Goal: Information Seeking & Learning: Learn about a topic

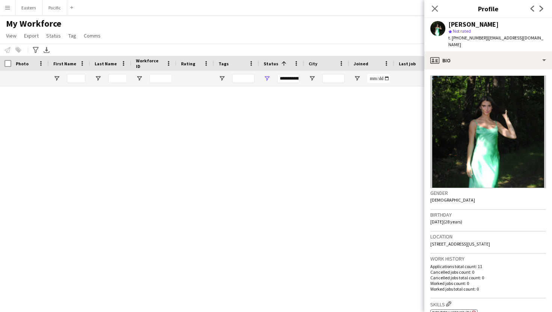
scroll to position [57, 0]
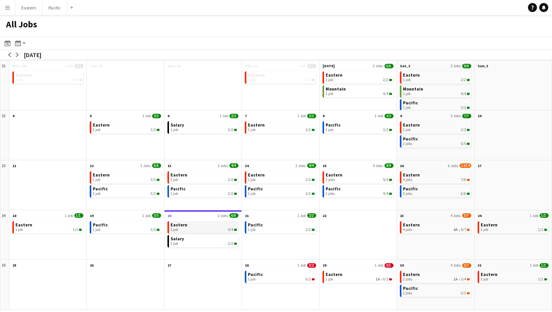
click at [212, 227] on div "1 job 4/4" at bounding box center [203, 229] width 66 height 5
click at [12, 8] on button "Menu" at bounding box center [7, 7] width 15 height 15
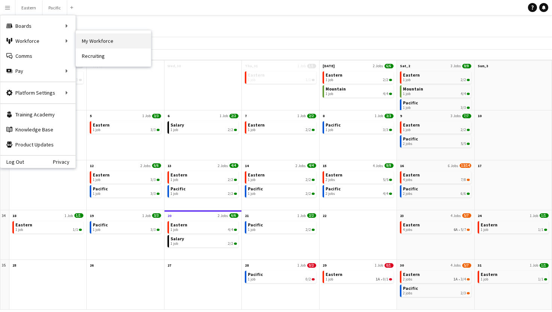
click at [102, 41] on link "My Workforce" at bounding box center [113, 40] width 75 height 15
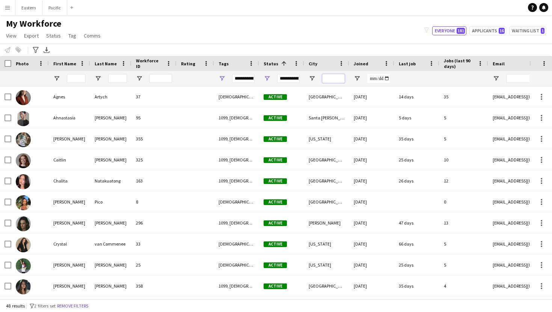
click at [332, 78] on input "City Filter Input" at bounding box center [333, 78] width 23 height 9
type input "******"
type input "***"
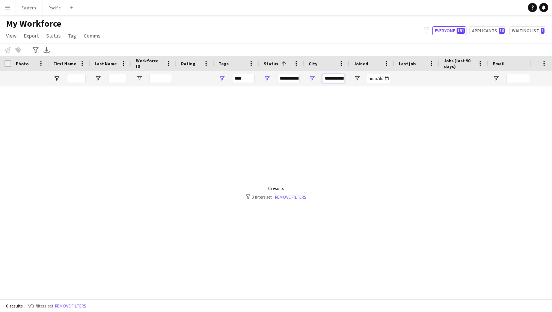
scroll to position [0, 2]
type input "**********"
click at [291, 70] on div "Status 1" at bounding box center [281, 63] width 36 height 15
click at [291, 79] on div "**********" at bounding box center [288, 78] width 23 height 9
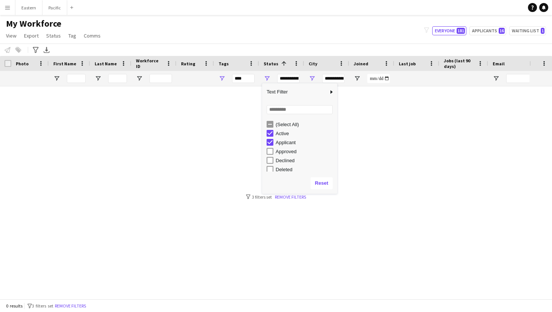
click at [270, 146] on div "Applicant" at bounding box center [301, 142] width 71 height 9
type input "**********"
click at [369, 129] on div at bounding box center [264, 192] width 529 height 212
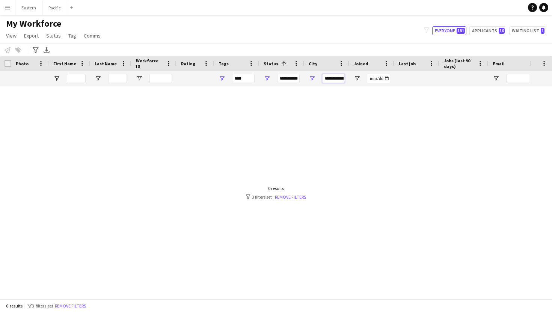
click at [339, 79] on input "**********" at bounding box center [333, 78] width 23 height 9
click at [337, 79] on input "**********" at bounding box center [333, 78] width 23 height 9
type input "**"
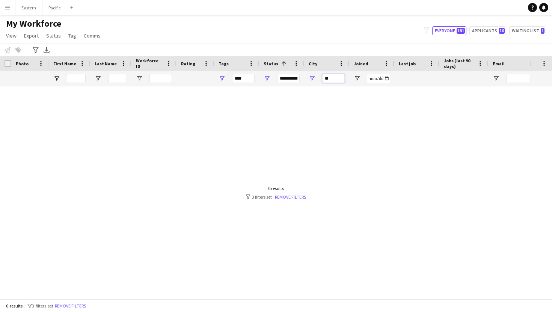
type input "**********"
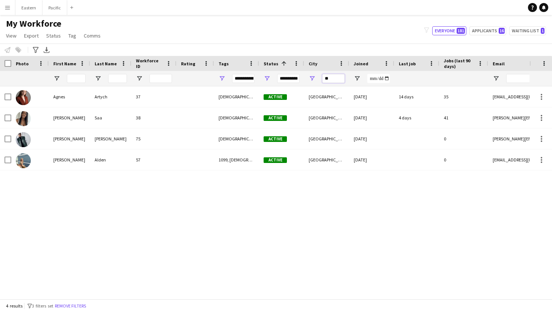
type input "*"
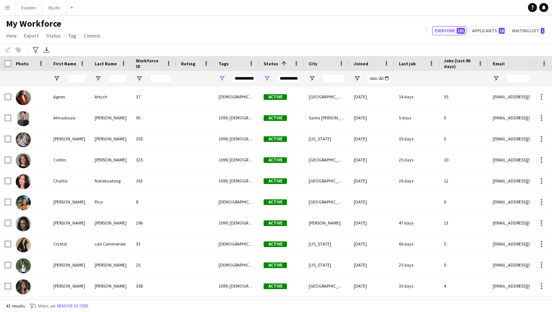
click at [251, 78] on div "**********" at bounding box center [243, 78] width 23 height 9
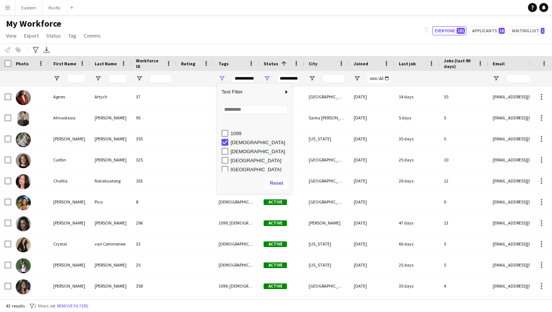
scroll to position [47, 0]
type input "**********"
click at [245, 111] on input "Search filter values" at bounding box center [254, 109] width 66 height 9
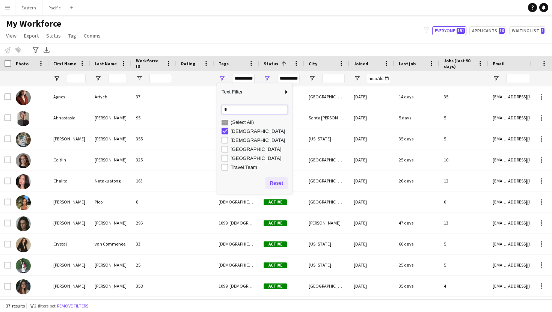
type input "*"
click at [272, 181] on button "Reset" at bounding box center [276, 183] width 22 height 12
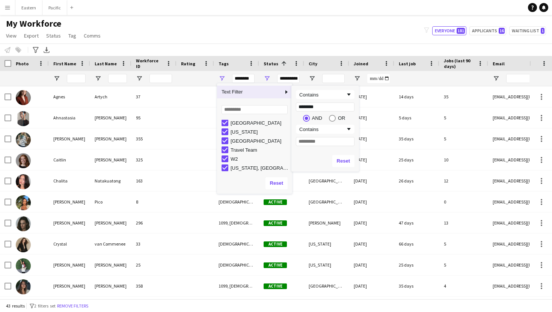
click at [286, 91] on span "Column Filter" at bounding box center [286, 92] width 7 height 7
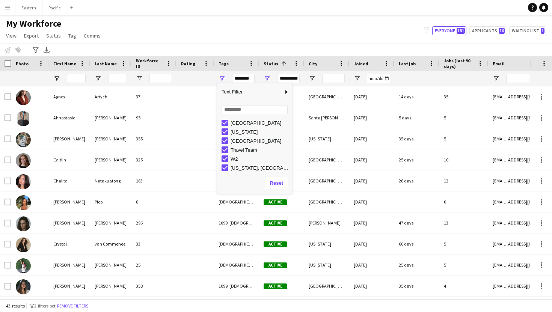
click at [321, 4] on app-navbar "Menu Boards Boards Boards All jobs Status Workforce Workforce My Workforce Recr…" at bounding box center [276, 7] width 552 height 15
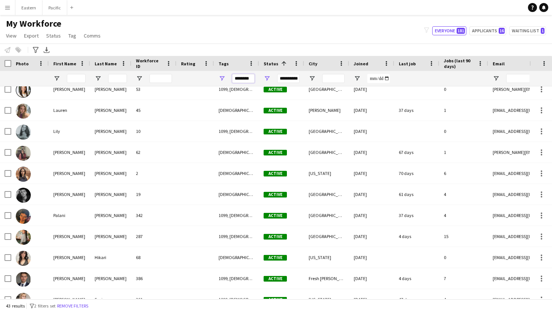
click at [245, 75] on input "********" at bounding box center [243, 78] width 23 height 9
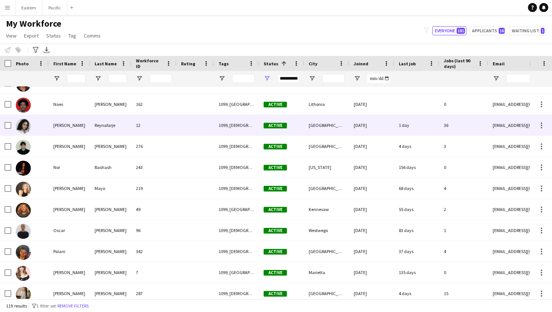
click at [192, 129] on div at bounding box center [195, 125] width 38 height 21
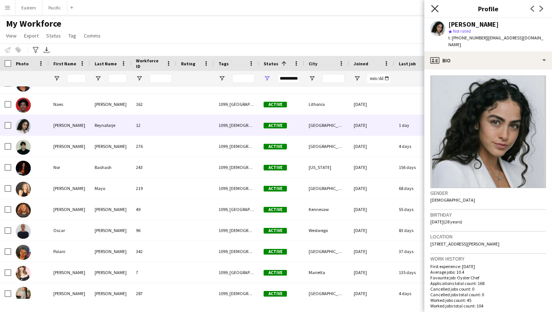
click at [437, 8] on icon "Close pop-in" at bounding box center [434, 8] width 7 height 7
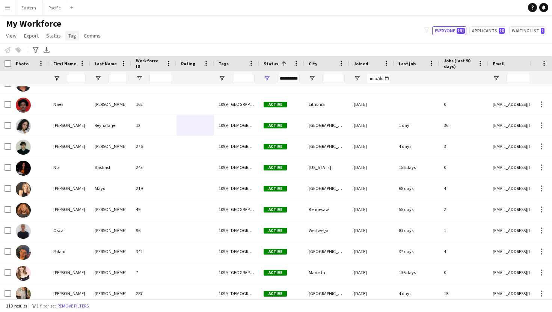
click at [69, 38] on span "Tag" at bounding box center [72, 35] width 8 height 7
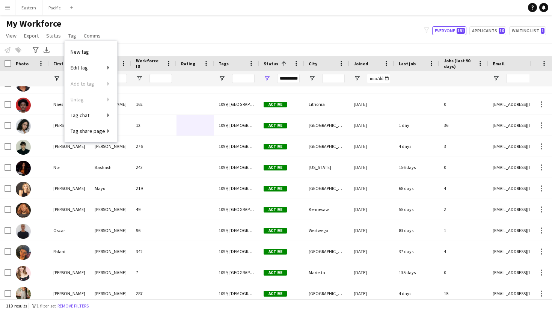
click at [257, 17] on main "My Workforce View Views Default view New view Update view Delete view Edit name…" at bounding box center [276, 158] width 552 height 287
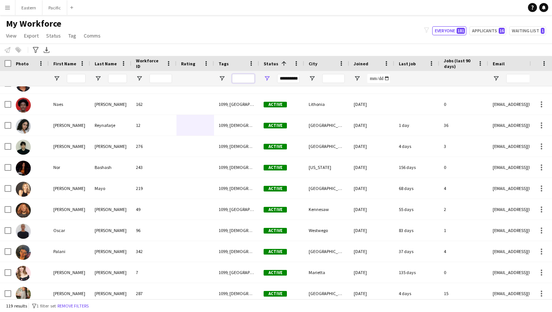
click at [243, 79] on input "Tags Filter Input" at bounding box center [243, 78] width 23 height 9
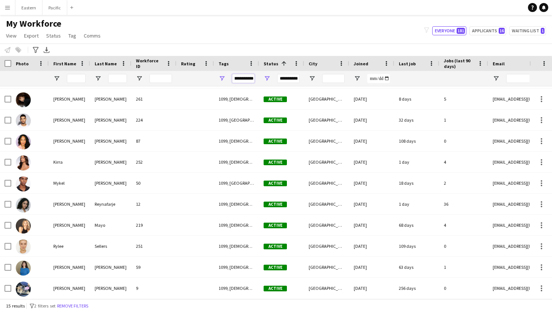
type input "**********"
click at [223, 78] on span "Open Filter Menu" at bounding box center [221, 78] width 7 height 7
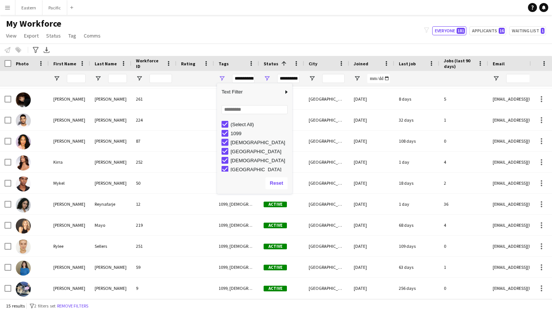
type input "**********"
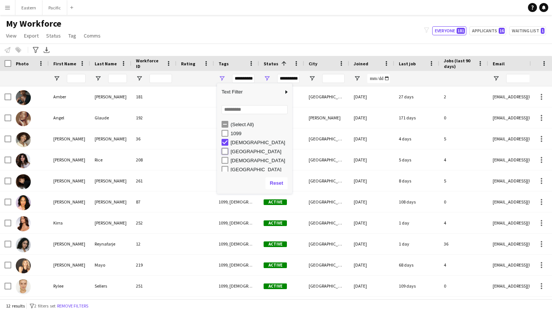
type input "**********"
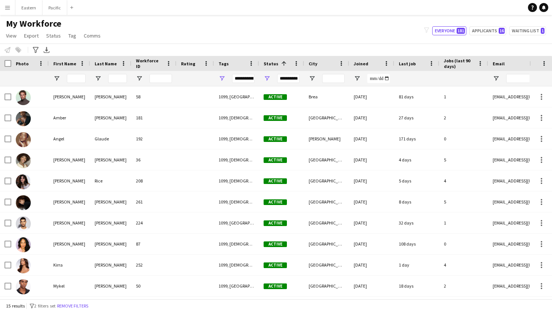
click at [255, 47] on div "Notify workforce Add to tag Select at least one crew to tag him or her. Advance…" at bounding box center [276, 50] width 552 height 12
click at [248, 78] on div "**********" at bounding box center [243, 78] width 23 height 9
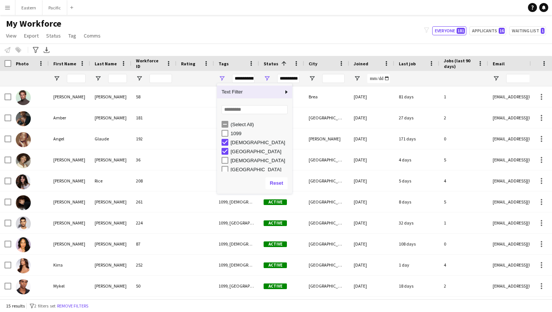
click at [254, 38] on div "My Workforce View Views Default view New view Update view Delete view Edit name…" at bounding box center [276, 31] width 552 height 26
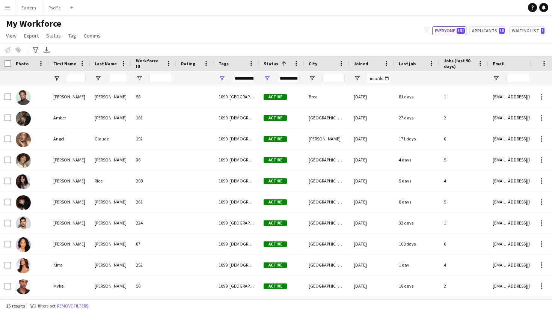
click at [248, 74] on div "**********" at bounding box center [243, 78] width 23 height 9
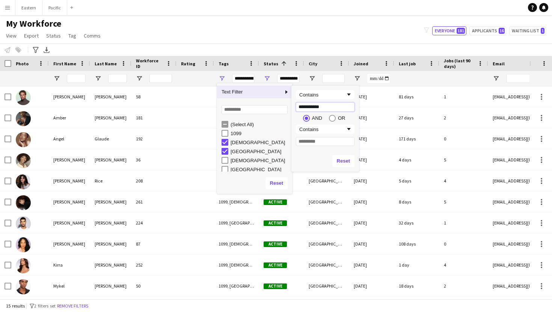
click at [280, 94] on span "Text Filter" at bounding box center [250, 92] width 66 height 13
click at [314, 138] on input "Filter Value" at bounding box center [325, 141] width 59 height 9
click at [340, 134] on div "**********" at bounding box center [325, 118] width 68 height 65
click at [344, 131] on div "Contains" at bounding box center [322, 129] width 46 height 6
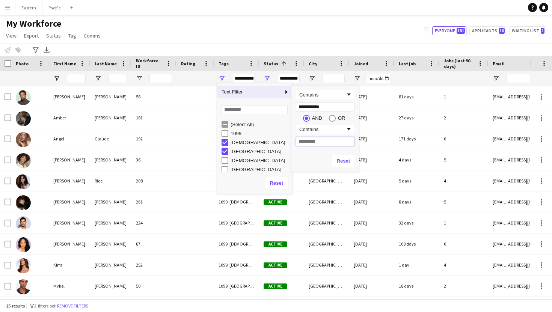
click at [330, 140] on input "Filter Value" at bounding box center [325, 141] width 59 height 9
type input "**"
type input "**********"
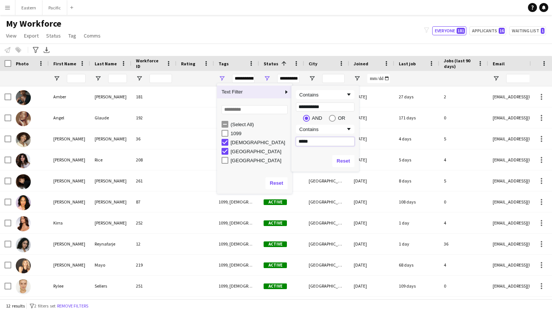
type input "******"
type input "**********"
type input "******"
click at [314, 30] on div "My Workforce View Views Default view New view Update view Delete view Edit name…" at bounding box center [276, 31] width 552 height 26
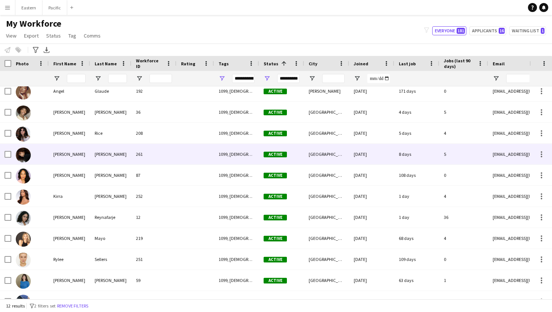
scroll to position [40, 0]
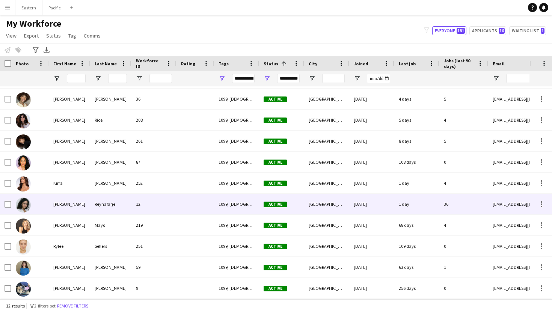
click at [219, 202] on div "1099, Female, Los Angeles" at bounding box center [236, 204] width 45 height 21
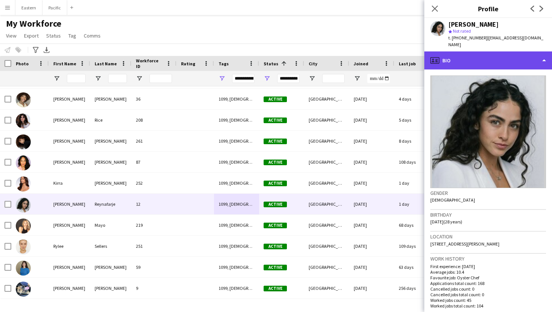
click at [532, 56] on div "profile Bio" at bounding box center [488, 60] width 128 height 18
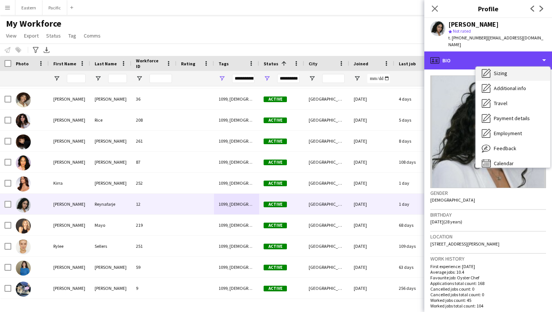
scroll to position [50, 0]
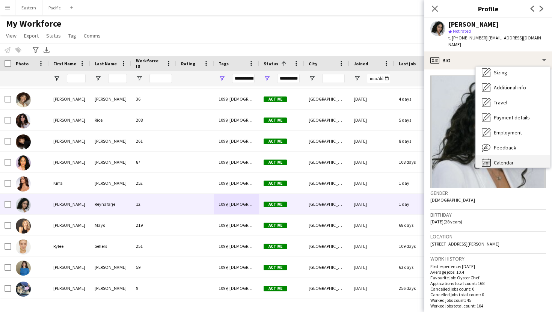
click at [503, 159] on span "Calendar" at bounding box center [504, 162] width 20 height 7
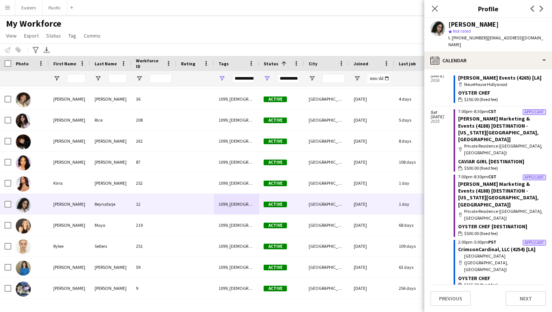
scroll to position [291, 0]
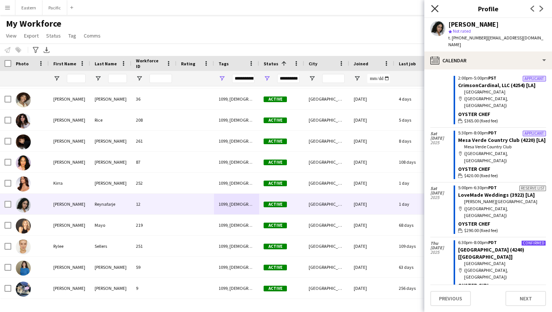
click at [435, 6] on icon "Close pop-in" at bounding box center [434, 8] width 7 height 7
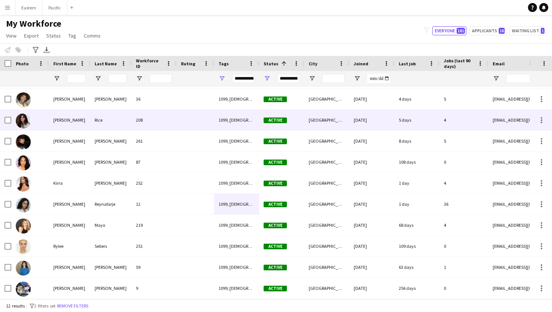
scroll to position [0, 0]
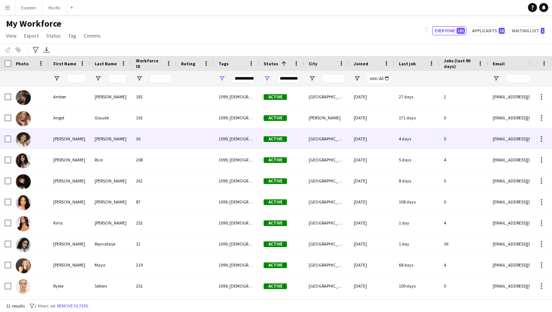
click at [223, 140] on div "1099, Female, Los Angeles, San Francisco" at bounding box center [236, 138] width 45 height 21
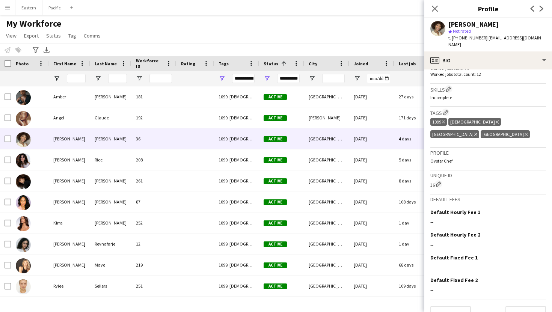
scroll to position [240, 0]
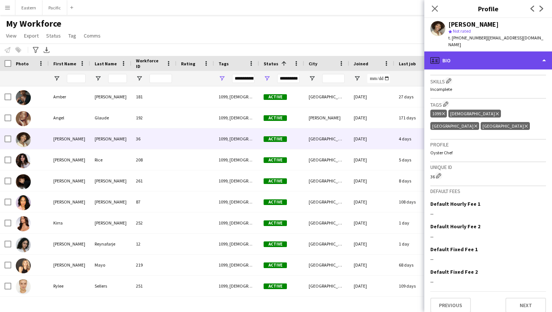
click at [532, 55] on div "profile Bio" at bounding box center [488, 60] width 128 height 18
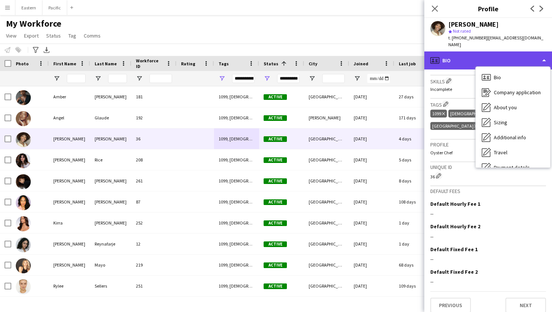
click at [531, 51] on div "profile Bio" at bounding box center [488, 60] width 128 height 18
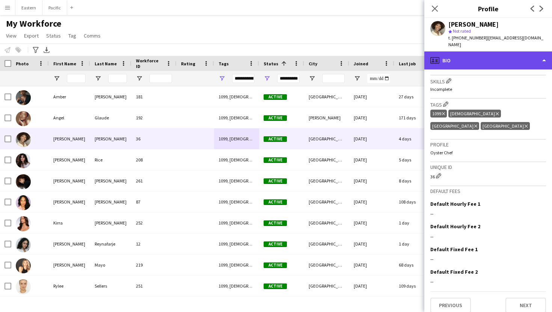
click at [545, 53] on div "profile Bio" at bounding box center [488, 60] width 128 height 18
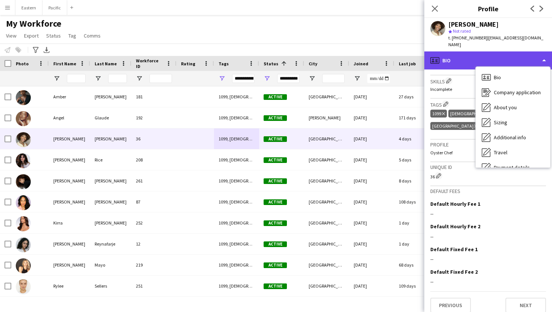
click at [545, 53] on div "profile Bio" at bounding box center [488, 60] width 128 height 18
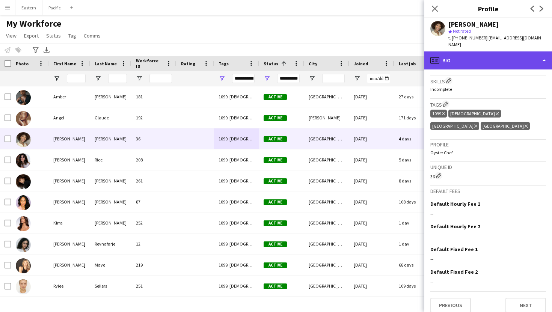
click at [458, 51] on div "profile Bio" at bounding box center [488, 60] width 128 height 18
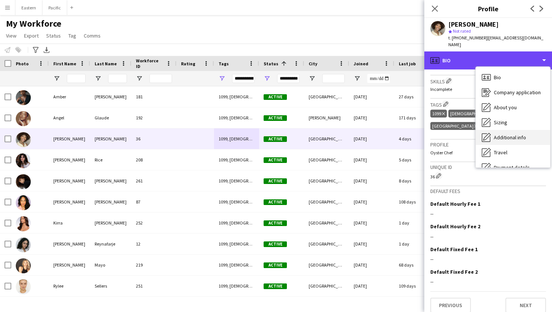
scroll to position [56, 0]
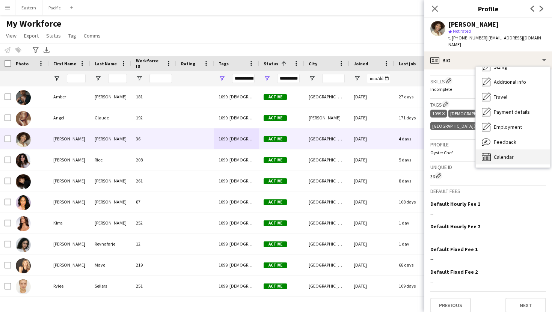
click at [496, 154] on div "Calendar Calendar" at bounding box center [513, 156] width 74 height 15
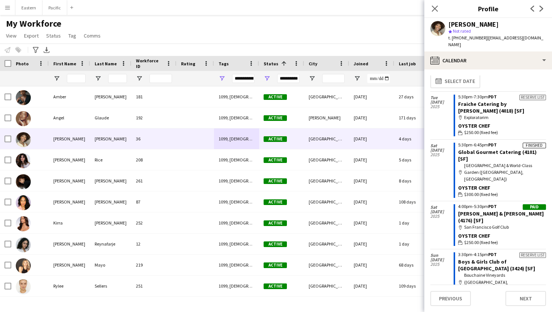
scroll to position [0, 0]
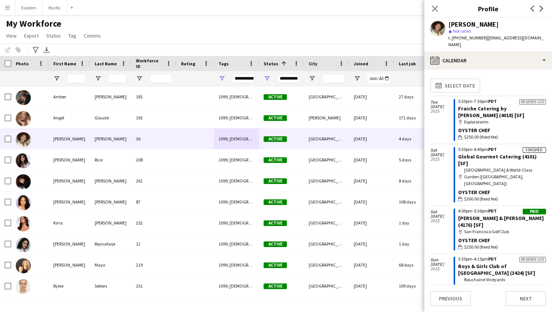
click at [436, 2] on div "Close pop-in" at bounding box center [434, 8] width 21 height 17
click at [434, 8] on icon at bounding box center [434, 8] width 7 height 7
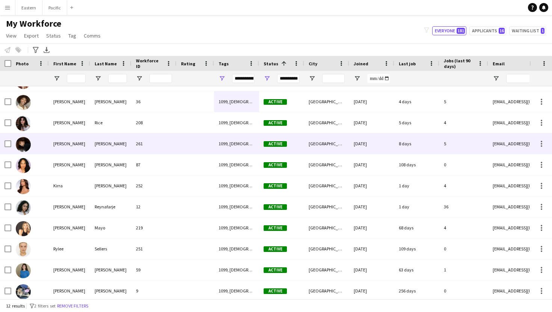
scroll to position [30, 0]
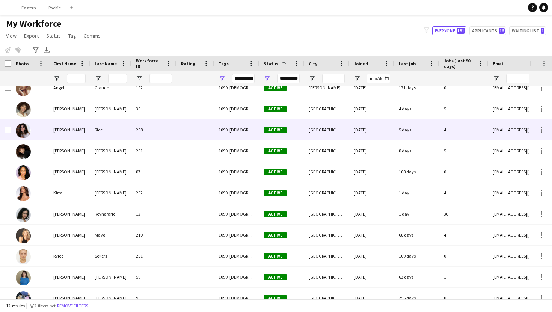
click at [221, 127] on div "1099, Female, Los Angeles" at bounding box center [236, 129] width 45 height 21
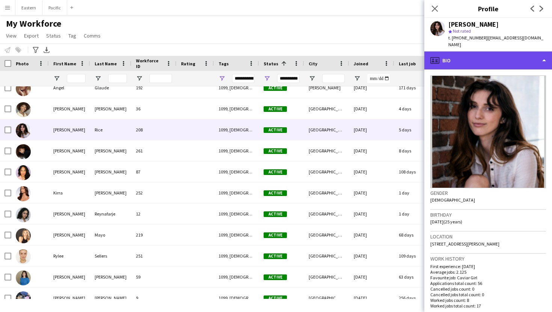
click at [537, 51] on div "profile Bio" at bounding box center [488, 60] width 128 height 18
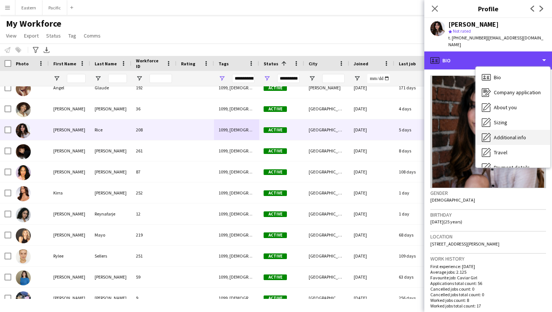
scroll to position [56, 0]
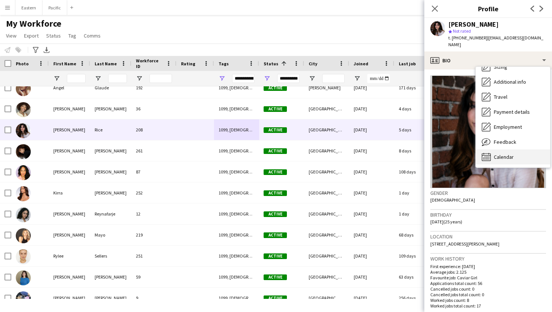
click at [515, 149] on div "Calendar Calendar" at bounding box center [513, 156] width 74 height 15
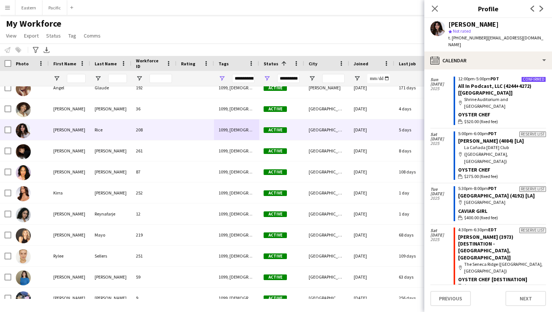
scroll to position [792, 0]
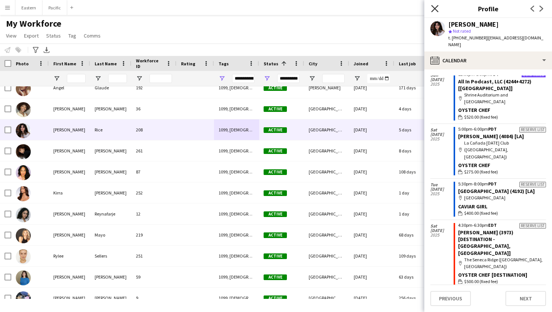
click at [435, 7] on icon at bounding box center [434, 8] width 7 height 7
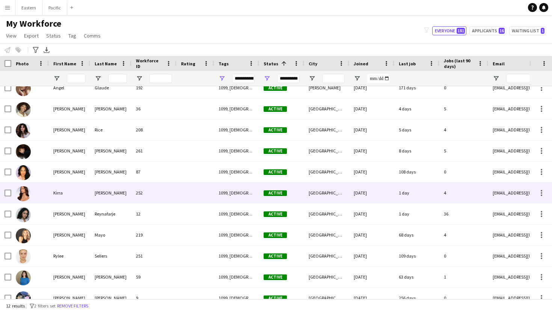
click at [239, 193] on div "1099, Female, Los Angeles" at bounding box center [236, 192] width 45 height 21
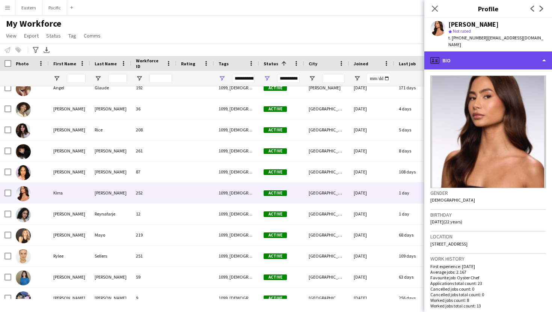
click at [525, 51] on div "profile Bio" at bounding box center [488, 60] width 128 height 18
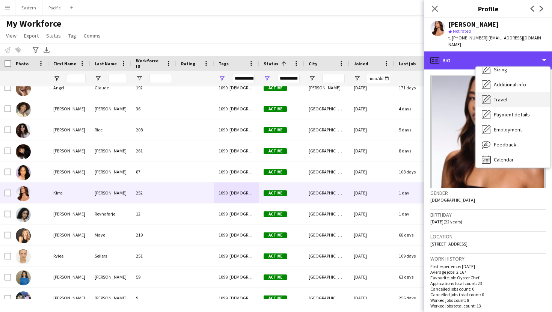
scroll to position [56, 0]
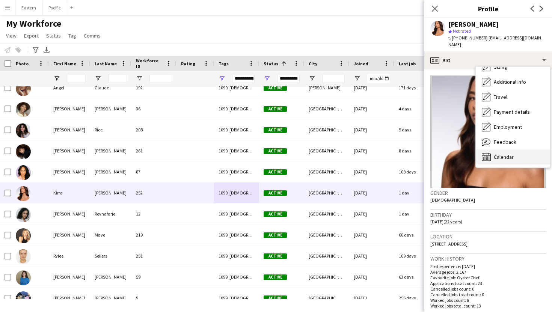
click at [500, 154] on span "Calendar" at bounding box center [504, 157] width 20 height 7
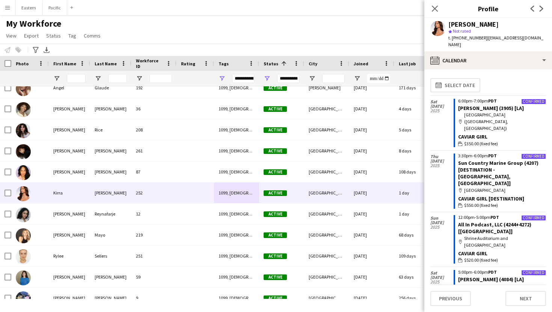
scroll to position [0, 0]
click at [434, 8] on icon at bounding box center [434, 8] width 7 height 7
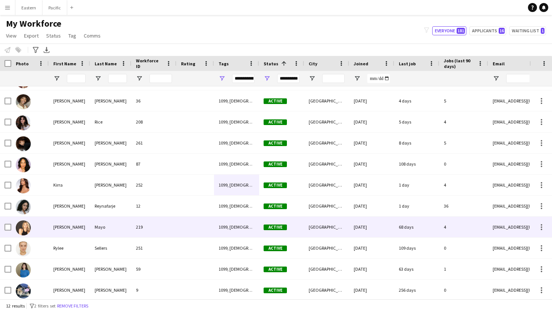
scroll to position [40, 0]
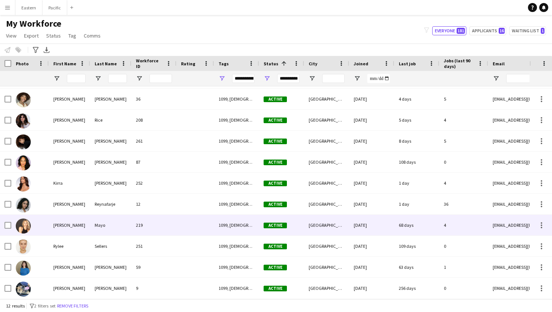
click at [233, 227] on div "1099, Female, Los Angeles" at bounding box center [236, 225] width 45 height 21
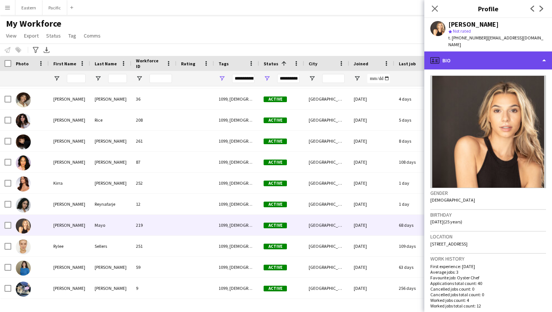
click at [491, 58] on div "profile Bio" at bounding box center [488, 60] width 128 height 18
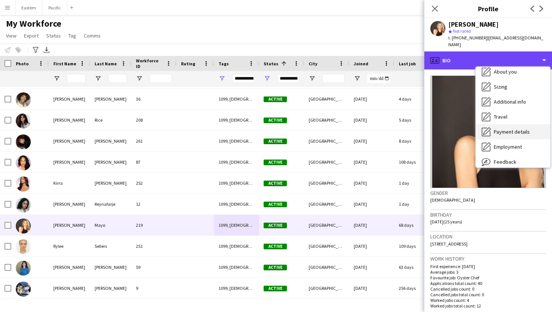
scroll to position [56, 0]
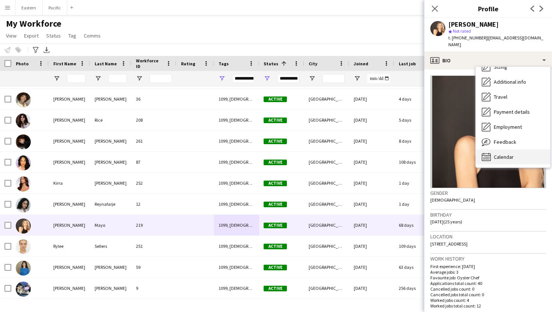
click at [512, 154] on span "Calendar" at bounding box center [504, 157] width 20 height 7
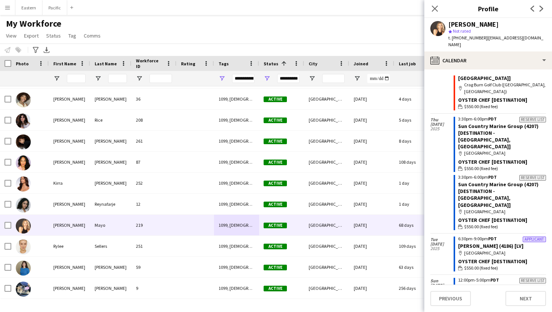
scroll to position [506, 0]
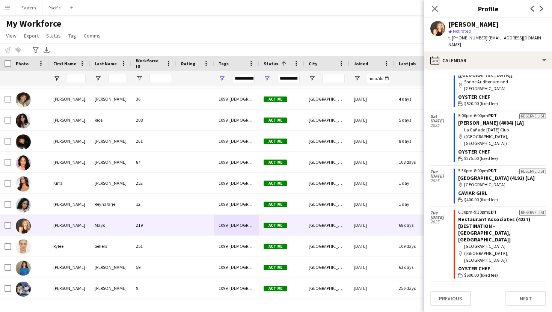
scroll to position [721, 0]
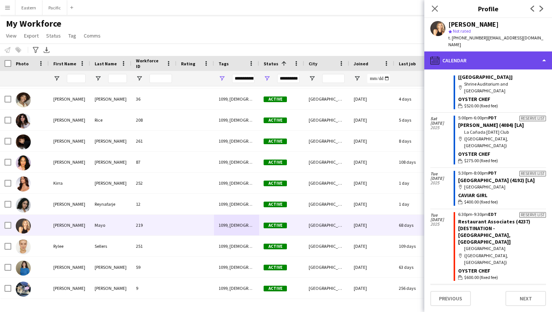
click at [513, 51] on div "calendar-full Calendar" at bounding box center [488, 60] width 128 height 18
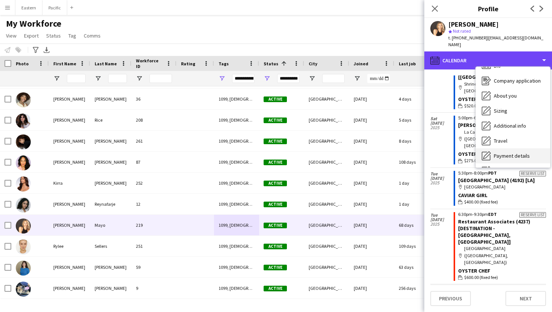
scroll to position [0, 0]
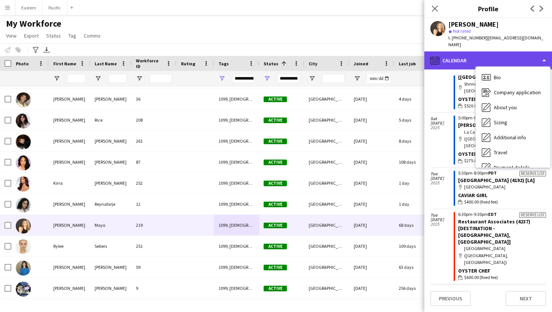
click at [533, 51] on div "calendar-full Calendar" at bounding box center [488, 60] width 128 height 18
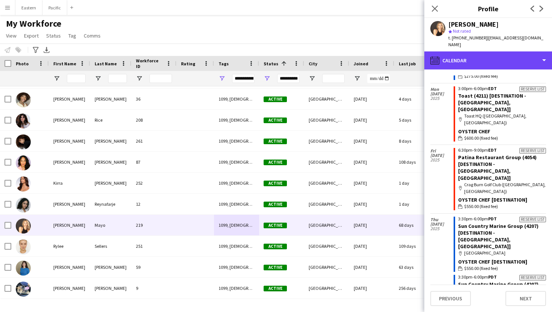
scroll to position [397, 0]
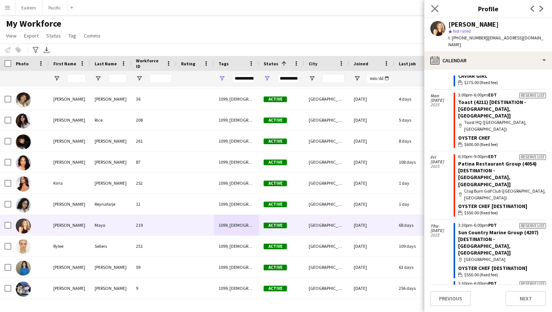
click at [436, 4] on app-icon "Close pop-in" at bounding box center [434, 8] width 11 height 11
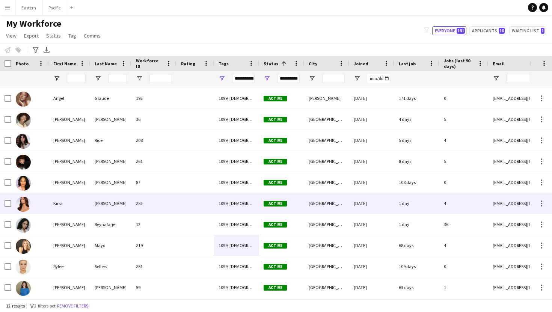
scroll to position [0, 0]
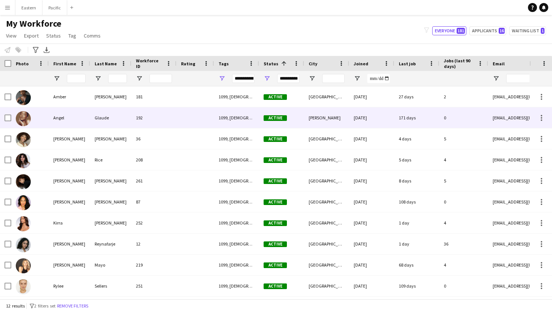
click at [229, 113] on div "1099, Female, Los Angeles" at bounding box center [236, 117] width 45 height 21
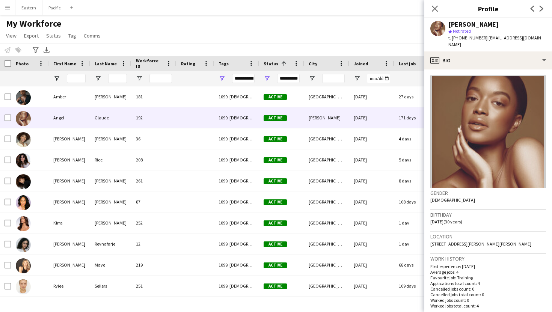
scroll to position [229, 0]
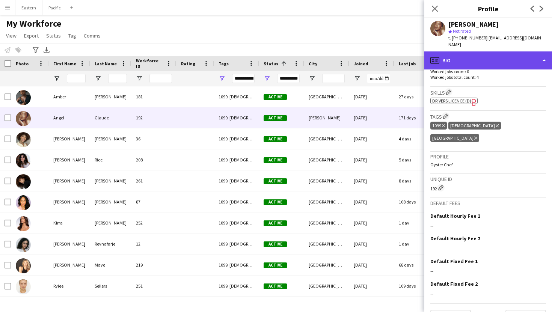
click at [519, 52] on div "profile Bio" at bounding box center [488, 60] width 128 height 18
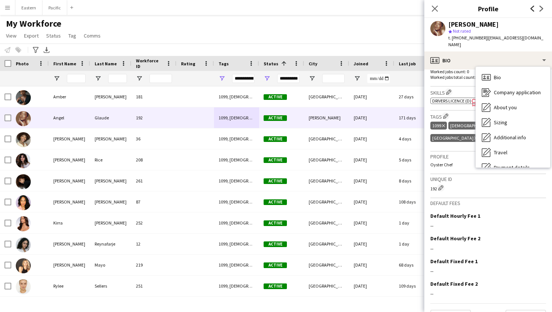
click at [530, 10] on icon "Previous" at bounding box center [532, 9] width 6 height 6
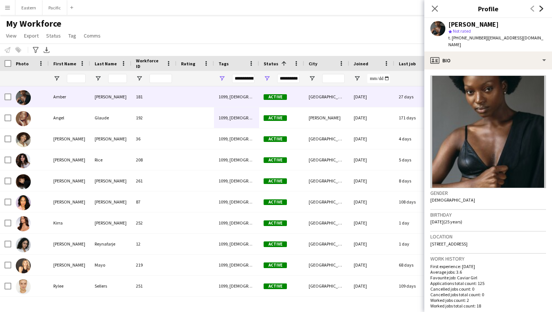
click at [540, 6] on icon at bounding box center [541, 9] width 4 height 6
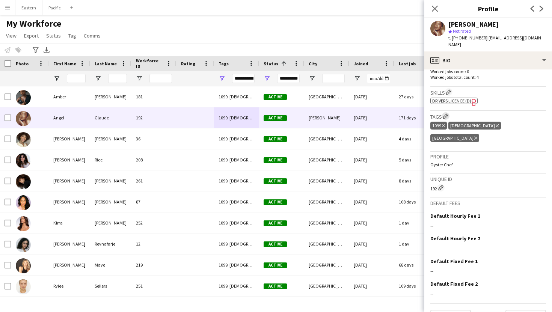
click at [447, 113] on app-icon "Edit crew company tags" at bounding box center [445, 115] width 5 height 5
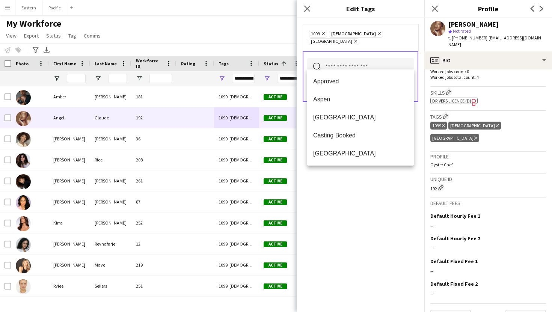
click at [362, 58] on input "text" at bounding box center [360, 67] width 107 height 19
click at [336, 120] on span "Atlanta" at bounding box center [360, 117] width 95 height 7
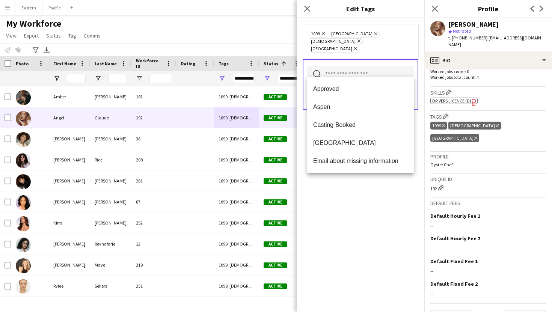
click at [352, 46] on icon "Remove" at bounding box center [354, 48] width 5 height 5
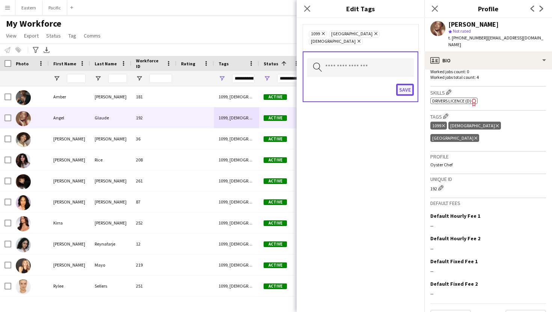
click at [405, 87] on button "Save" at bounding box center [405, 90] width 18 height 12
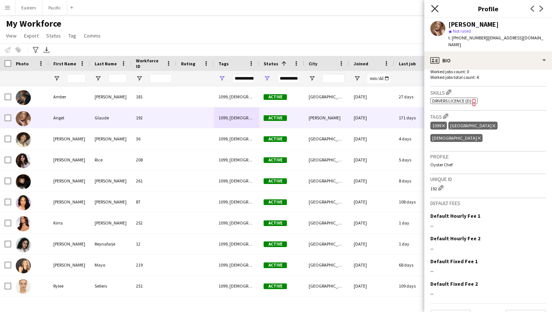
click at [436, 6] on icon "Close pop-in" at bounding box center [434, 8] width 7 height 7
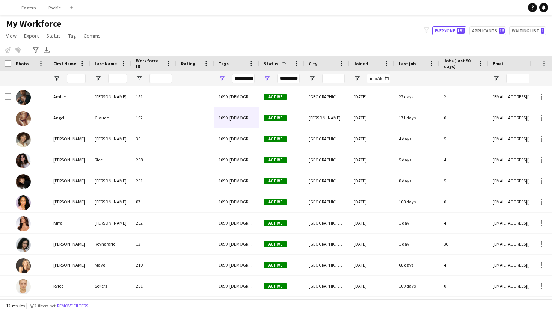
click at [114, 37] on div "My Workforce View Views Default view New view Update view Delete view Edit name…" at bounding box center [276, 31] width 552 height 26
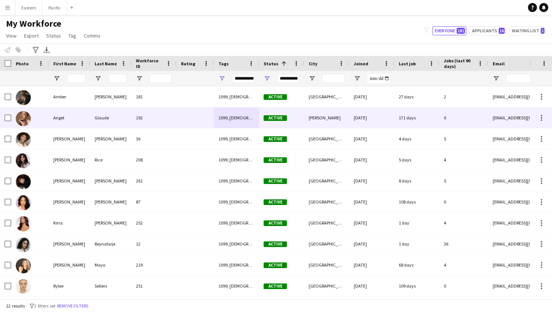
click at [235, 116] on div "1099, Female, Los Angeles" at bounding box center [236, 117] width 45 height 21
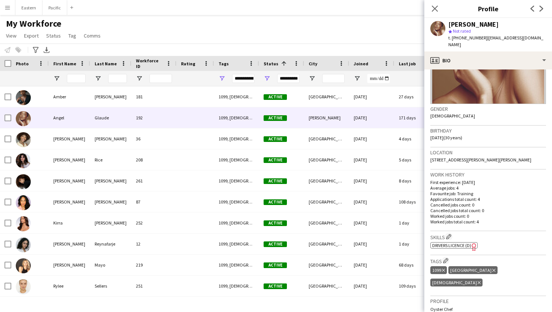
scroll to position [85, 0]
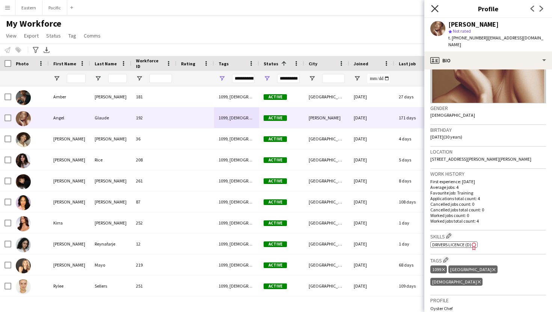
click at [434, 12] on icon "Close pop-in" at bounding box center [434, 8] width 7 height 7
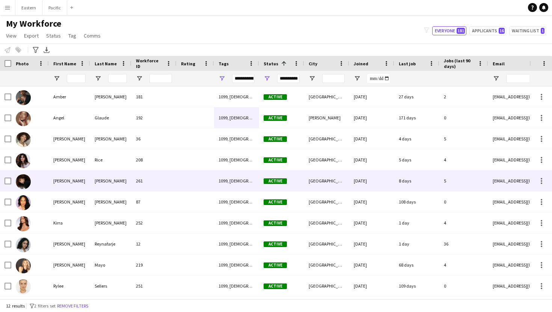
click at [123, 181] on div "Wesley" at bounding box center [110, 180] width 41 height 21
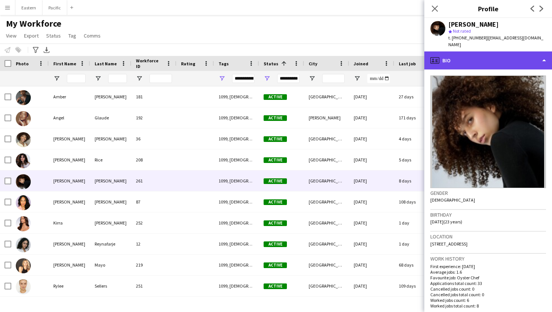
click at [533, 52] on div "profile Bio" at bounding box center [488, 60] width 128 height 18
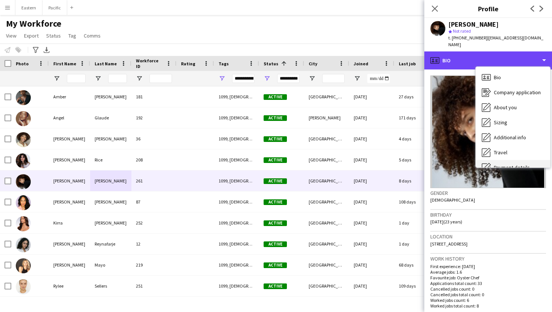
scroll to position [56, 0]
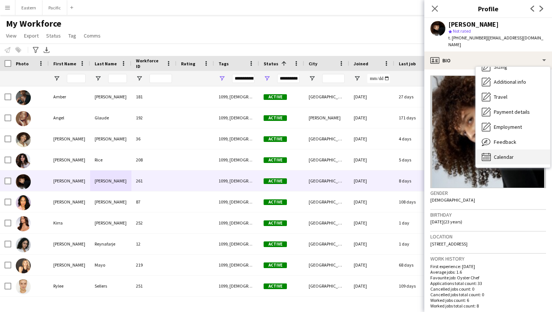
click at [504, 154] on span "Calendar" at bounding box center [504, 157] width 20 height 7
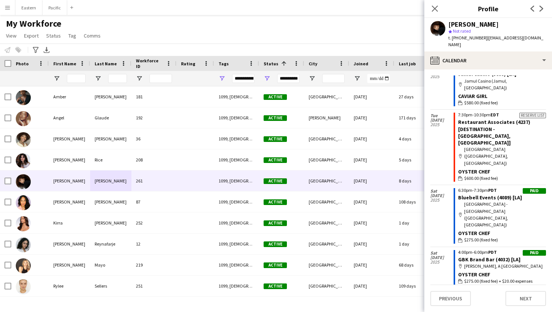
scroll to position [0, 0]
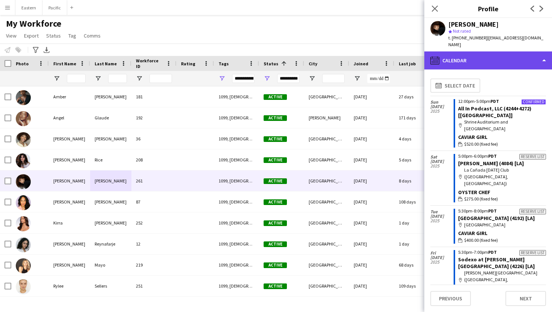
click at [490, 51] on div "calendar-full Calendar" at bounding box center [488, 60] width 128 height 18
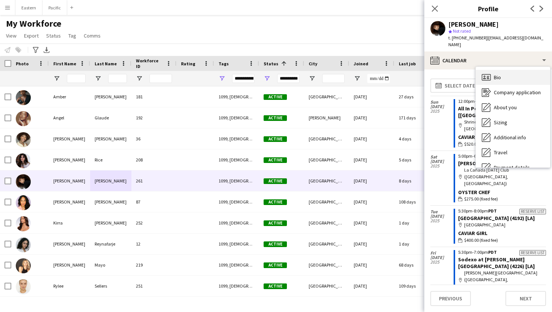
click at [497, 74] on span "Bio" at bounding box center [497, 77] width 7 height 7
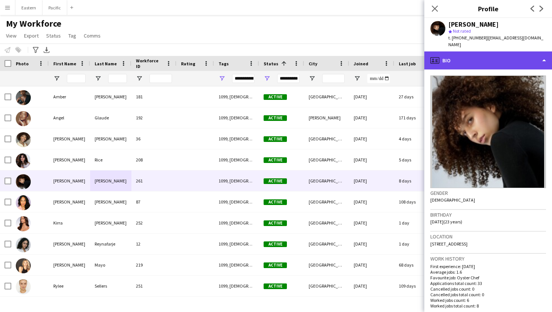
click at [524, 51] on div "profile Bio" at bounding box center [488, 60] width 128 height 18
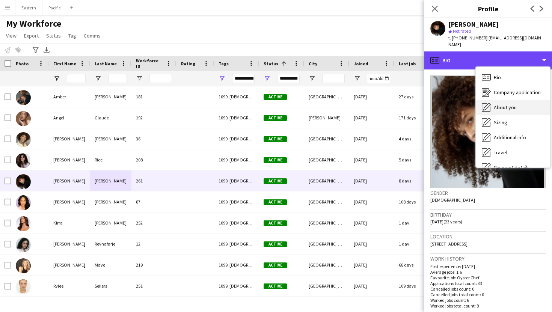
scroll to position [56, 0]
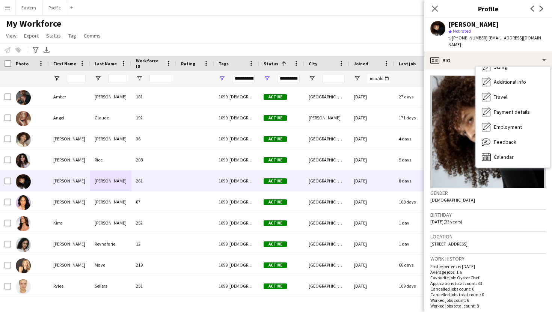
click at [510, 157] on div "Bio Bio Company application Company application About you About you Sizing Sizi…" at bounding box center [513, 117] width 74 height 101
click at [512, 154] on span "Calendar" at bounding box center [504, 157] width 20 height 7
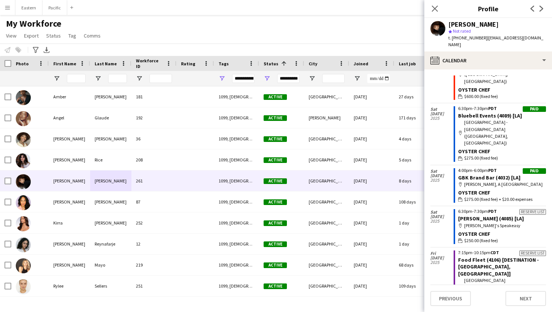
scroll to position [0, 0]
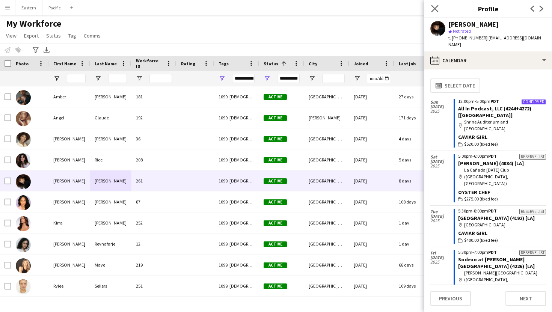
click at [435, 5] on app-icon "Close pop-in" at bounding box center [434, 8] width 11 height 11
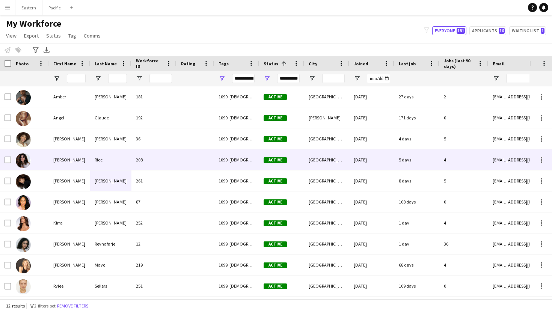
click at [147, 157] on div "208" at bounding box center [153, 159] width 45 height 21
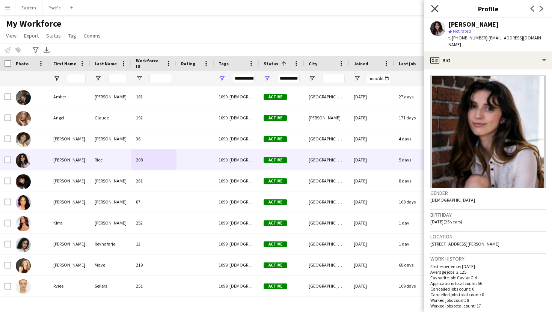
click at [435, 11] on icon "Close pop-in" at bounding box center [434, 8] width 7 height 7
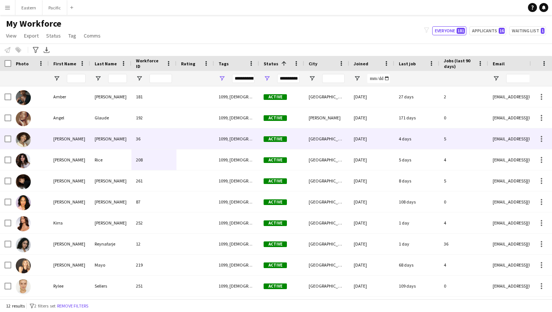
click at [146, 141] on div "36" at bounding box center [153, 138] width 45 height 21
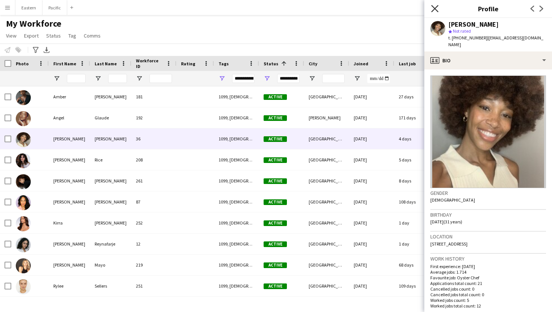
click at [434, 10] on icon "Close pop-in" at bounding box center [434, 8] width 7 height 7
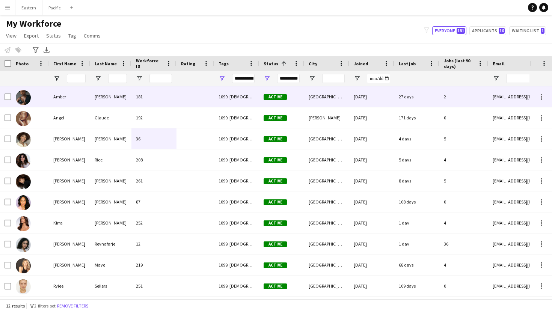
click at [143, 104] on div "181" at bounding box center [153, 96] width 45 height 21
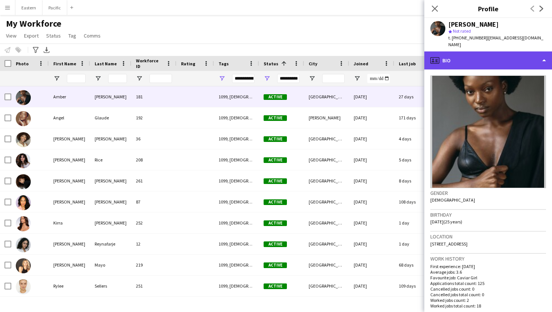
click at [504, 51] on div "profile Bio" at bounding box center [488, 60] width 128 height 18
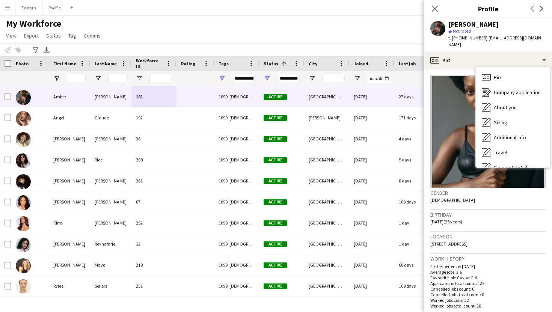
click at [496, 232] on div "Location 3009 Brookhaven View Northeast, Atlanta, 30319" at bounding box center [488, 243] width 116 height 22
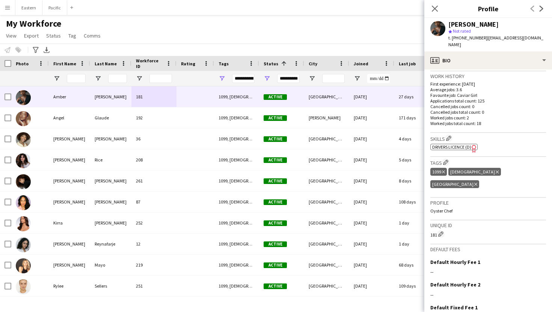
scroll to position [229, 0]
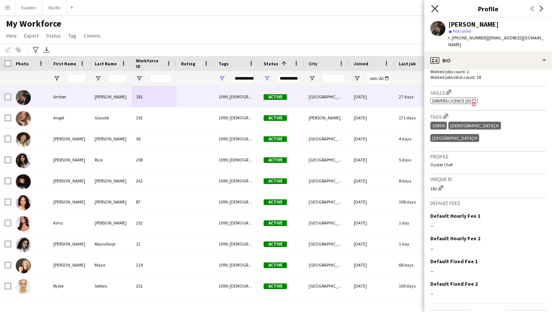
click at [438, 9] on icon "Close pop-in" at bounding box center [434, 8] width 7 height 7
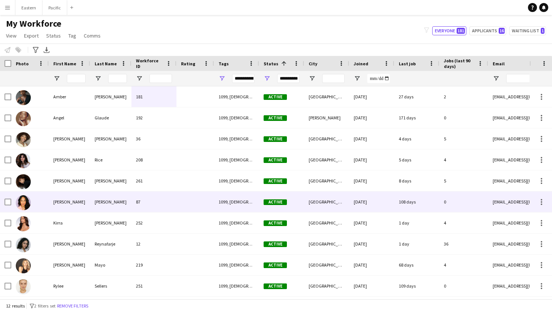
scroll to position [40, 0]
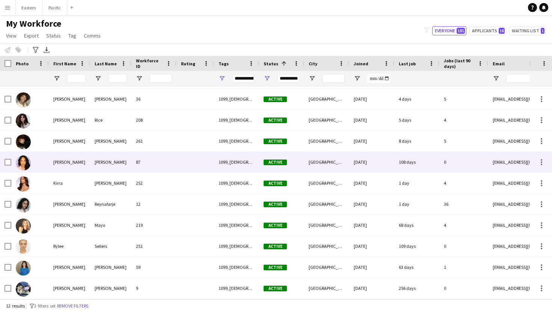
click at [151, 163] on div "87" at bounding box center [153, 162] width 45 height 21
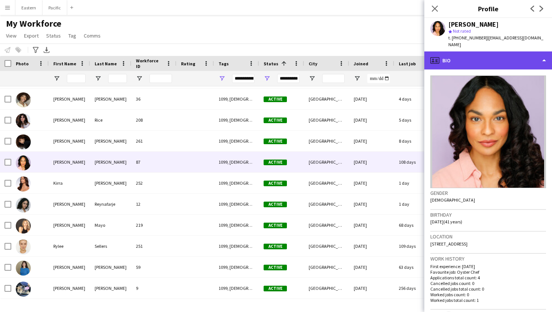
click at [489, 51] on div "profile Bio" at bounding box center [488, 60] width 128 height 18
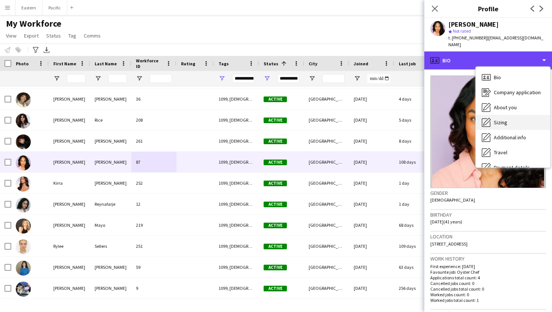
scroll to position [56, 0]
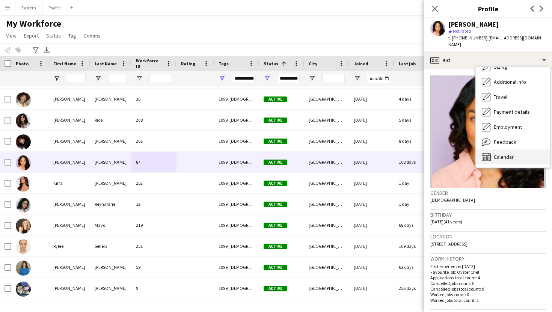
click at [508, 154] on div "Calendar Calendar" at bounding box center [513, 156] width 74 height 15
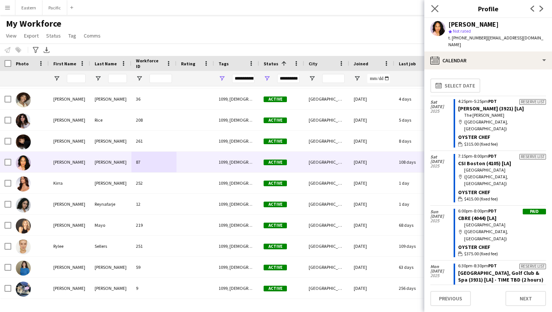
click at [429, 4] on app-icon "Close pop-in" at bounding box center [434, 8] width 11 height 11
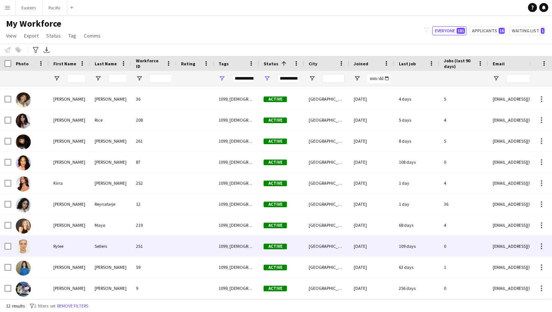
click at [135, 248] on div "251" at bounding box center [153, 246] width 45 height 21
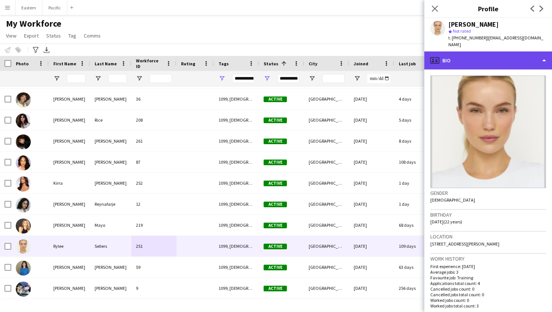
click at [468, 51] on div "profile Bio" at bounding box center [488, 60] width 128 height 18
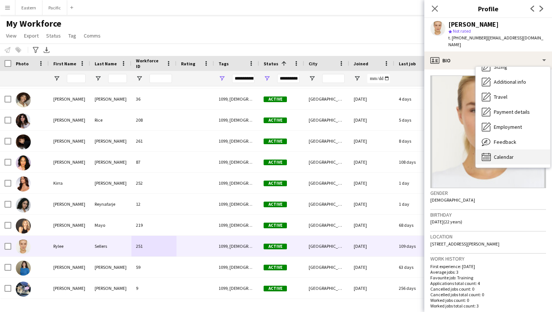
click at [503, 154] on span "Calendar" at bounding box center [504, 157] width 20 height 7
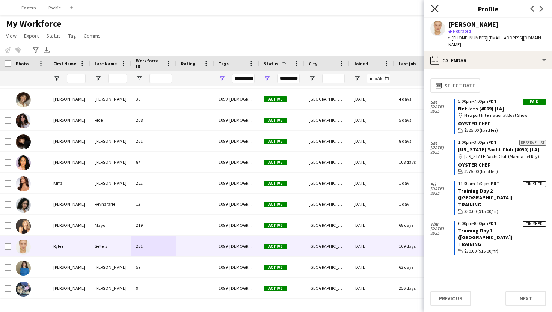
click at [436, 9] on icon "Close pop-in" at bounding box center [434, 8] width 7 height 7
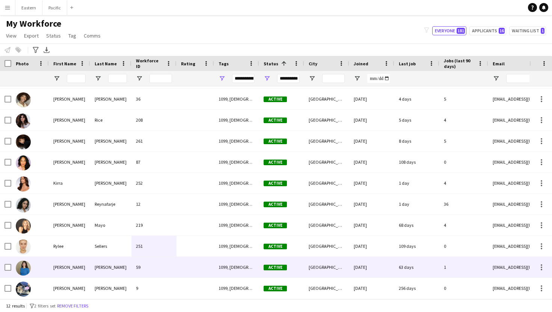
click at [139, 269] on div "59" at bounding box center [153, 267] width 45 height 21
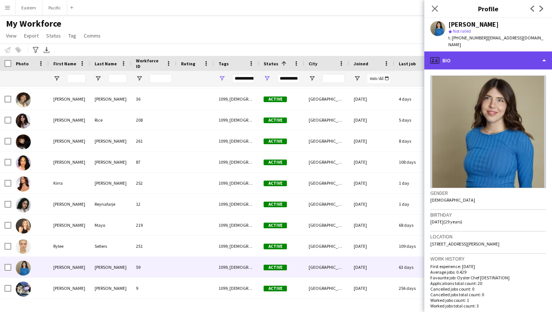
click at [493, 51] on div "profile Bio" at bounding box center [488, 60] width 128 height 18
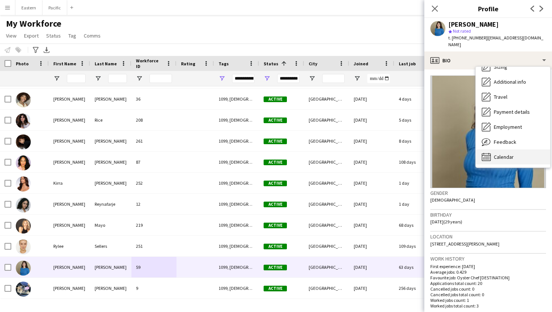
click at [500, 154] on span "Calendar" at bounding box center [504, 157] width 20 height 7
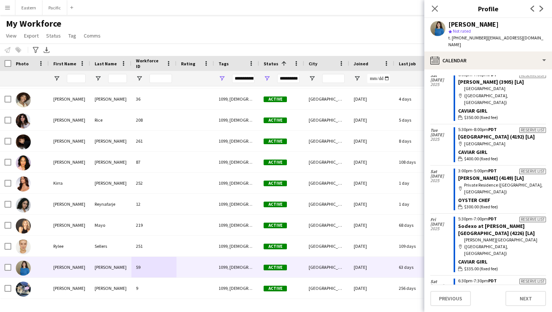
scroll to position [0, 0]
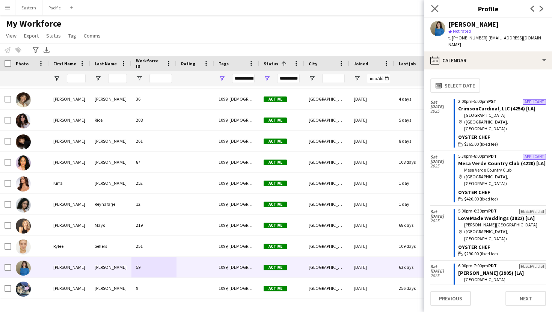
click at [431, 4] on app-icon "Close pop-in" at bounding box center [434, 8] width 11 height 11
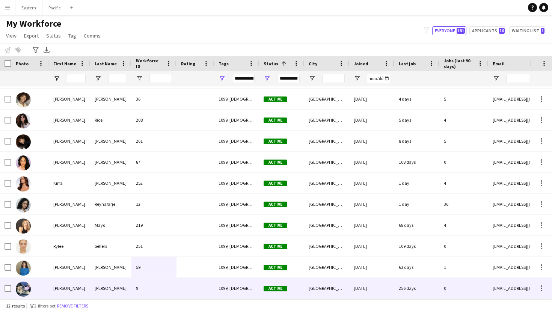
click at [176, 288] on div "9" at bounding box center [153, 288] width 45 height 21
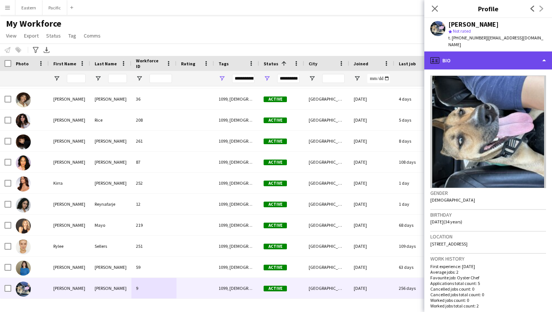
click at [522, 51] on div "profile Bio" at bounding box center [488, 60] width 128 height 18
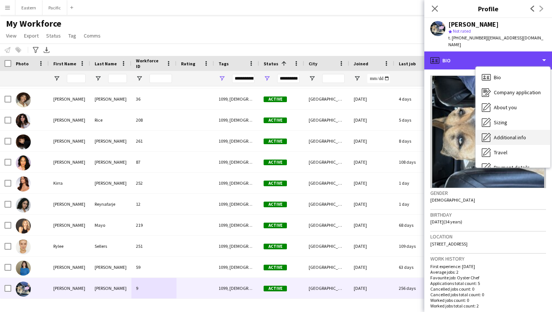
scroll to position [56, 0]
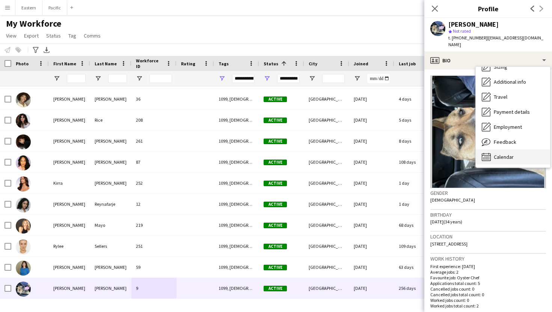
click at [504, 154] on span "Calendar" at bounding box center [504, 157] width 20 height 7
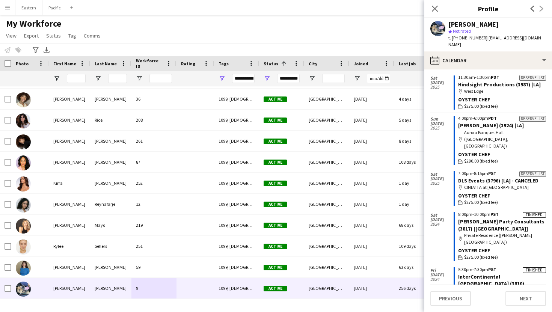
scroll to position [0, 0]
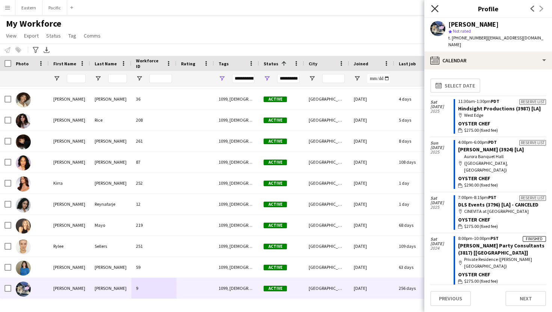
click at [437, 6] on icon at bounding box center [434, 8] width 7 height 7
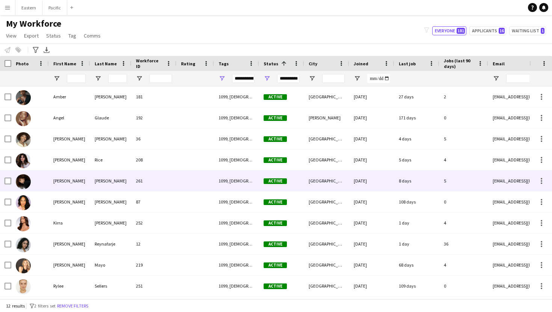
click at [102, 178] on div "Wesley" at bounding box center [110, 180] width 41 height 21
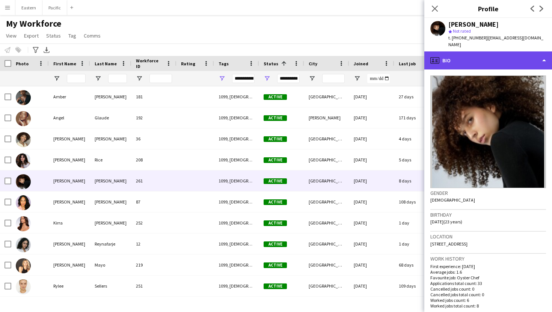
click at [498, 51] on div "profile Bio" at bounding box center [488, 60] width 128 height 18
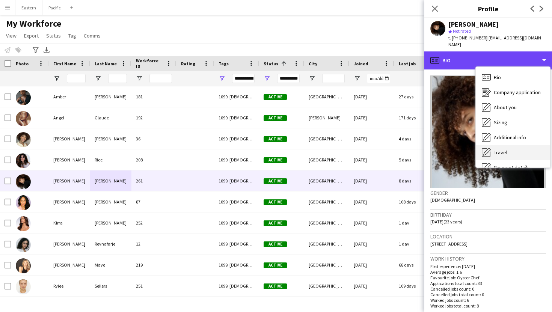
scroll to position [56, 0]
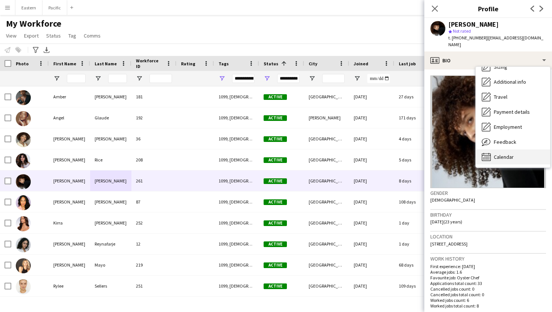
click at [508, 154] on span "Calendar" at bounding box center [504, 157] width 20 height 7
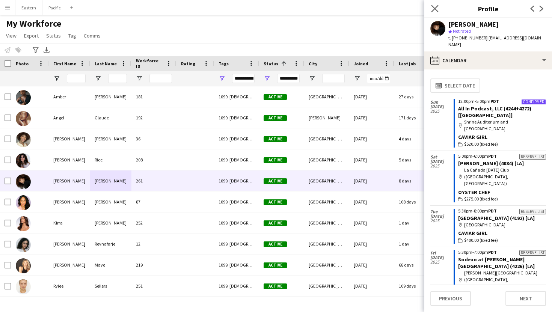
click at [433, 5] on app-icon "Close pop-in" at bounding box center [434, 8] width 11 height 11
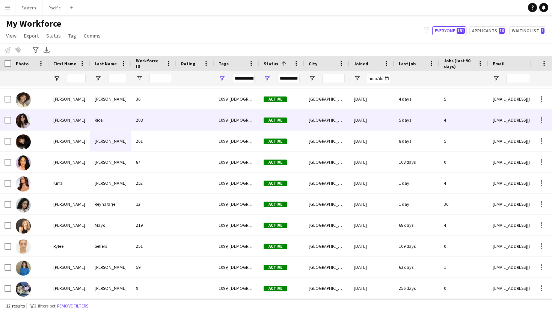
scroll to position [0, 0]
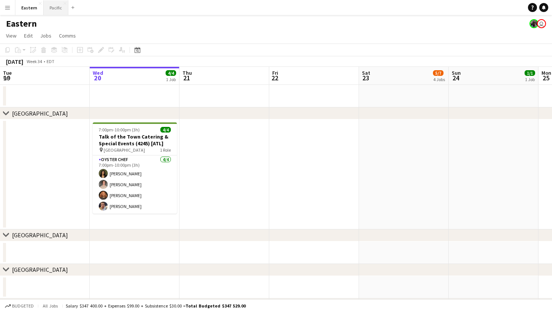
click at [54, 8] on button "Pacific Close" at bounding box center [56, 7] width 25 height 15
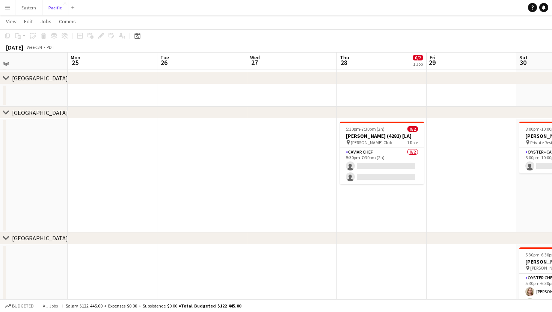
scroll to position [35, 0]
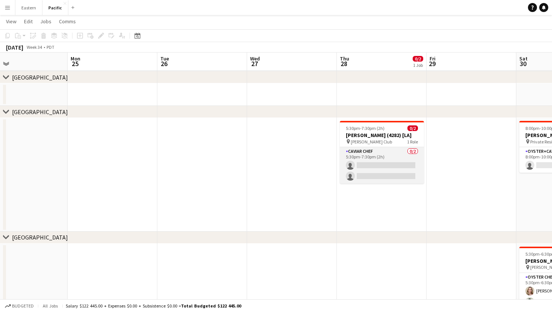
click at [396, 157] on app-card-role "Caviar Chef 0/2 5:30pm-7:30pm (2h) single-neutral-actions single-neutral-actions" at bounding box center [382, 165] width 84 height 36
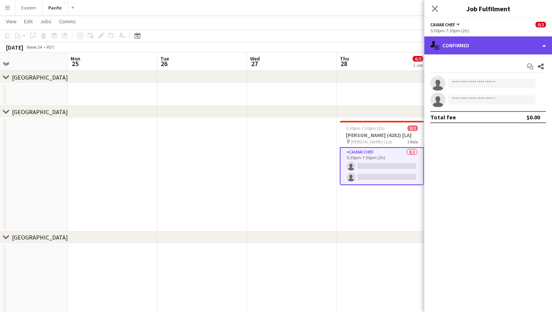
click at [497, 45] on div "single-neutral-actions-check-2 Confirmed" at bounding box center [488, 45] width 128 height 18
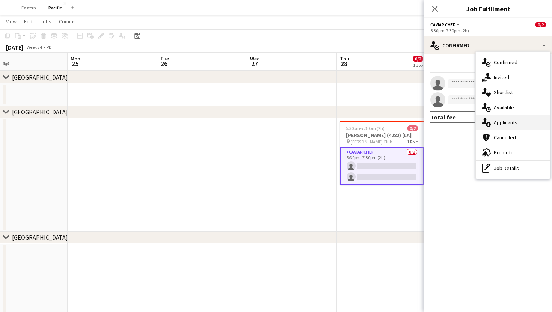
click at [509, 120] on div "single-neutral-actions-information Applicants" at bounding box center [513, 122] width 74 height 15
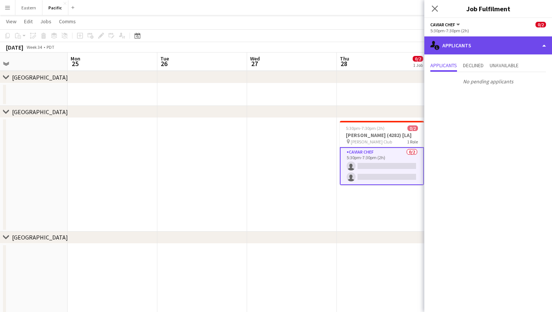
click at [464, 47] on div "single-neutral-actions-information Applicants" at bounding box center [488, 45] width 128 height 18
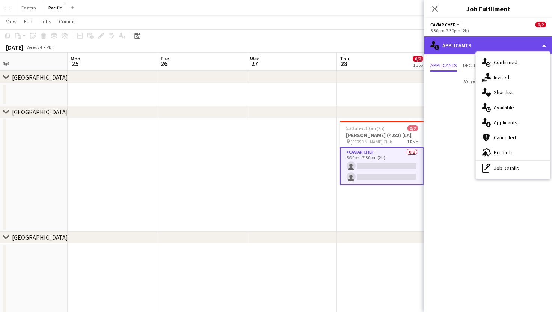
click at [461, 47] on div "single-neutral-actions-information Applicants" at bounding box center [488, 45] width 128 height 18
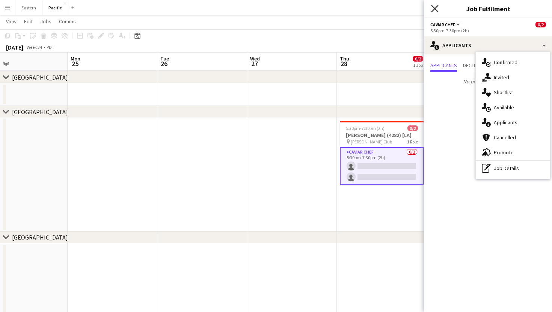
click at [434, 9] on icon "Close pop-in" at bounding box center [434, 8] width 7 height 7
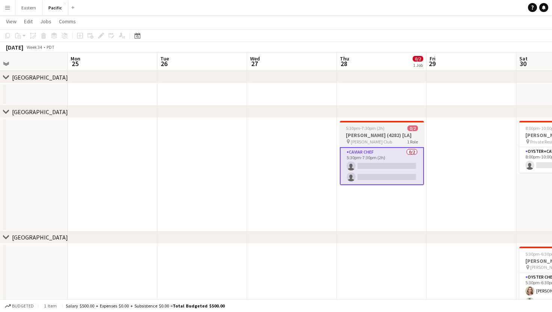
click at [393, 137] on h3 "[PERSON_NAME] (4282) [LA]" at bounding box center [382, 135] width 84 height 7
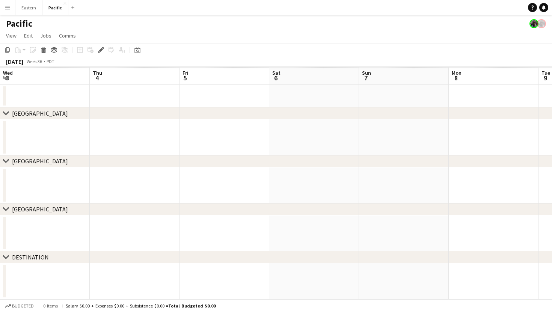
scroll to position [0, 258]
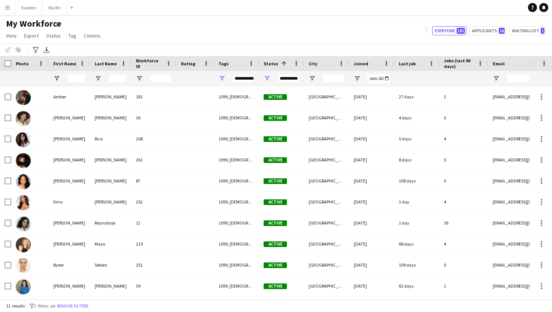
click at [246, 80] on div "**********" at bounding box center [243, 78] width 23 height 9
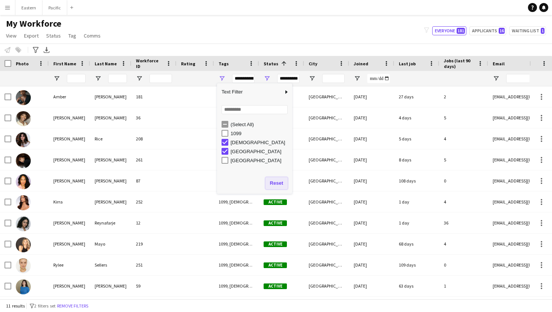
click at [274, 181] on button "Reset" at bounding box center [276, 183] width 22 height 12
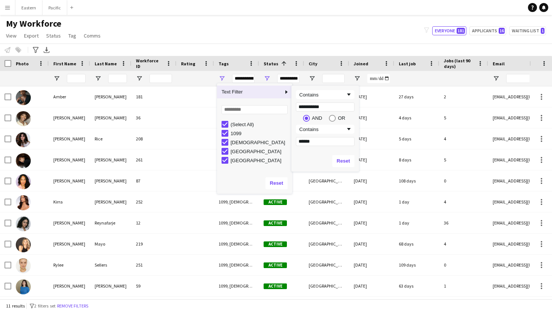
click at [284, 93] on span "Column Filter" at bounding box center [286, 92] width 7 height 7
click at [343, 157] on button "Reset" at bounding box center [343, 161] width 22 height 12
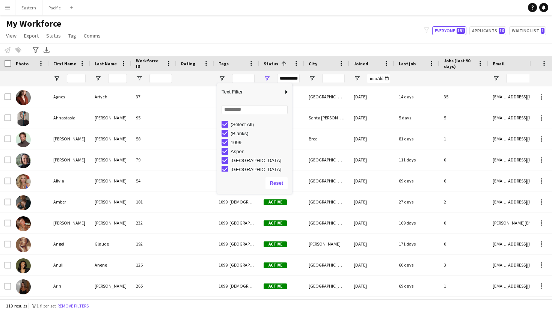
click at [260, 29] on div "My Workforce View Views Default view New view Update view Delete view Edit name…" at bounding box center [276, 31] width 552 height 26
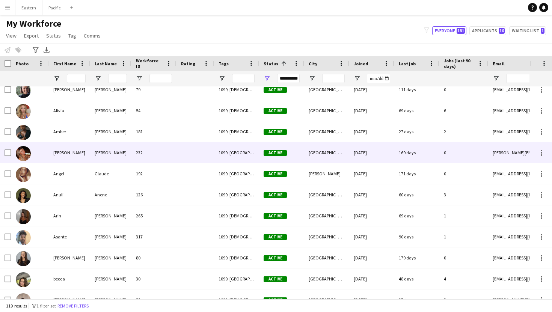
scroll to position [133, 0]
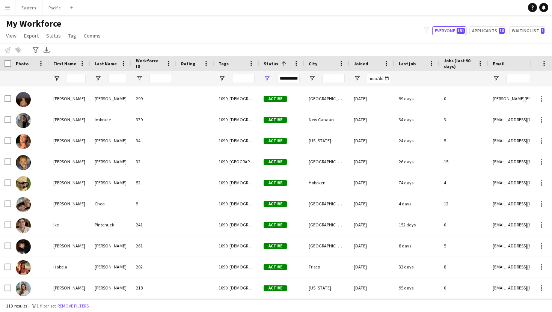
click at [291, 76] on div "**********" at bounding box center [288, 78] width 23 height 9
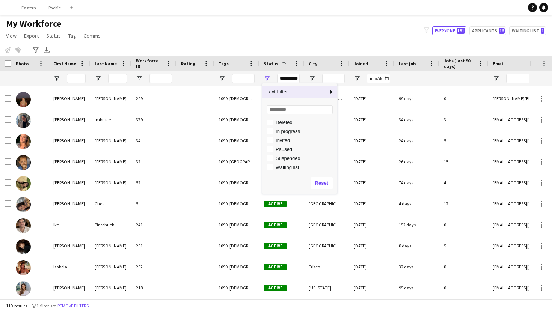
click at [274, 149] on div "Paused" at bounding box center [301, 149] width 71 height 9
click at [314, 41] on div "My Workforce View Views Default view New view Update view Delete view Edit name…" at bounding box center [276, 31] width 552 height 26
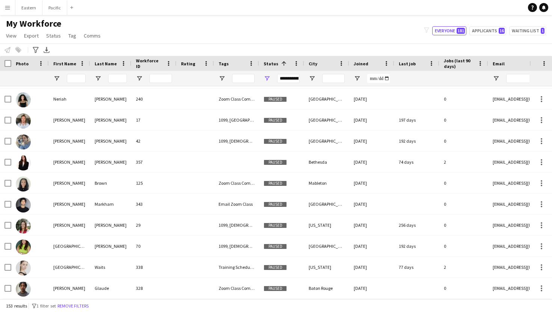
click at [289, 75] on div "**********" at bounding box center [288, 78] width 23 height 9
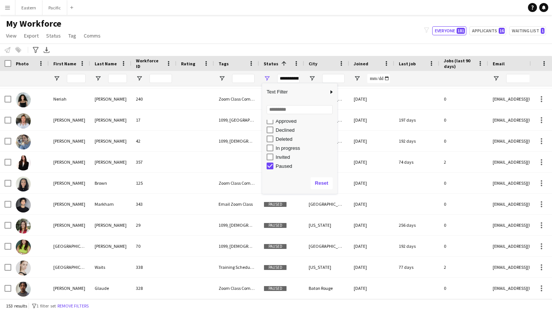
click at [273, 140] on div "Deleted" at bounding box center [301, 138] width 71 height 9
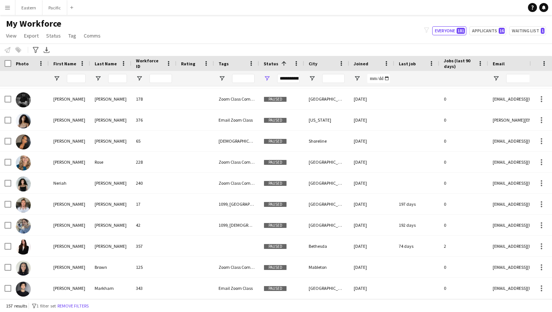
click at [337, 36] on div "My Workforce View Views Default view New view Update view Delete view Edit name…" at bounding box center [276, 31] width 552 height 26
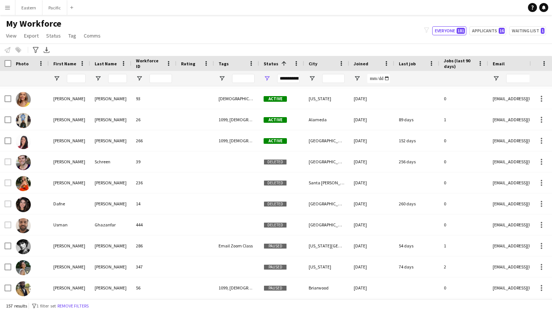
click at [288, 75] on div "**********" at bounding box center [288, 78] width 23 height 9
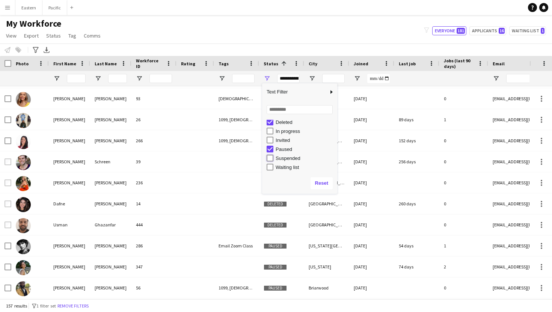
type input "**********"
click at [319, 40] on div "My Workforce View Views Default view New view Update view Delete view Edit name…" at bounding box center [276, 31] width 552 height 26
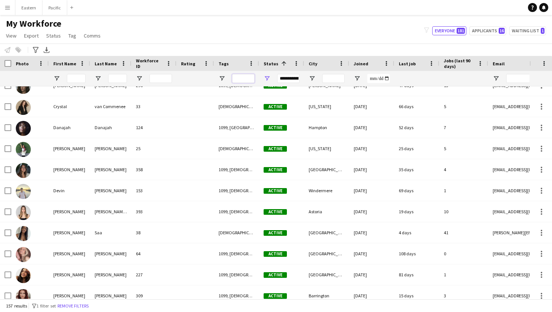
click at [239, 76] on input "Tags Filter Input" at bounding box center [243, 78] width 23 height 9
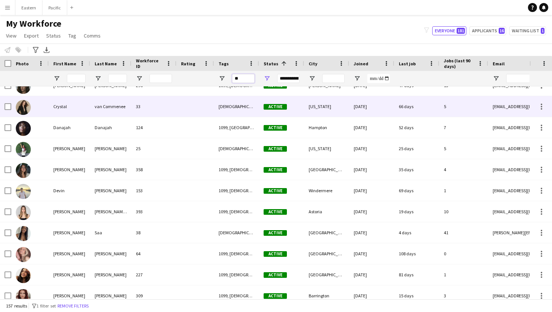
type input "*"
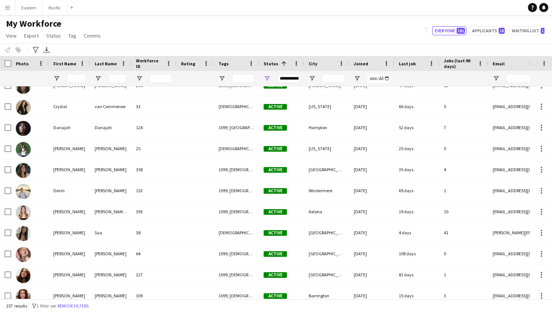
click at [226, 80] on div at bounding box center [236, 78] width 45 height 15
click at [224, 78] on span "Open Filter Menu" at bounding box center [221, 78] width 7 height 7
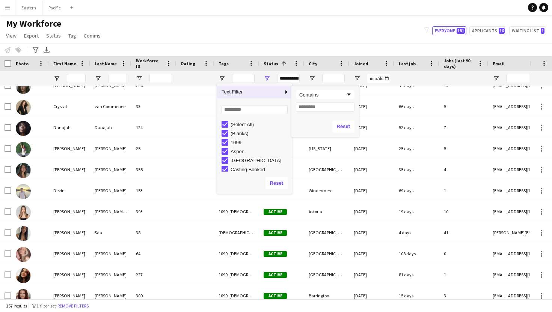
click at [278, 93] on span "Text Filter" at bounding box center [250, 92] width 66 height 13
click at [313, 111] on input "Filter Value" at bounding box center [325, 106] width 59 height 9
type input "**"
type input "****"
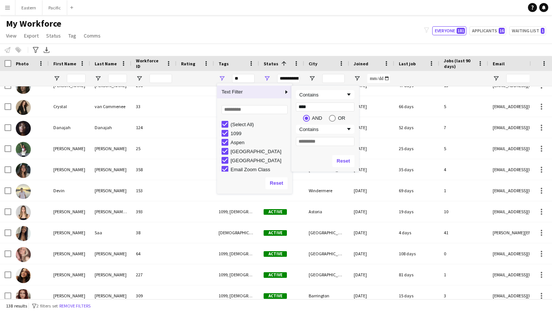
type input "****"
click at [319, 143] on input "Filter Value" at bounding box center [325, 141] width 59 height 9
type input "**********"
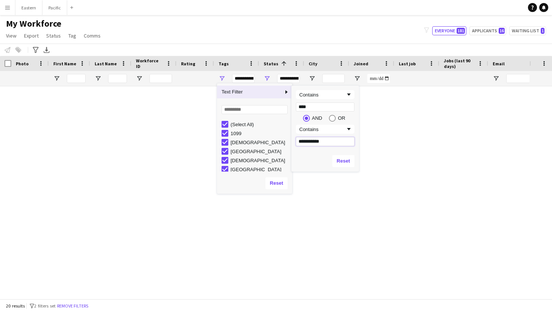
scroll to position [208, 0]
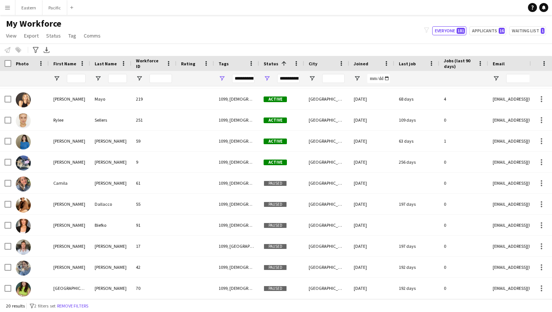
click at [325, 28] on div "My Workforce View Views Default view New view Update view Delete view Edit name…" at bounding box center [276, 31] width 552 height 26
click at [292, 77] on div "**********" at bounding box center [288, 78] width 23 height 9
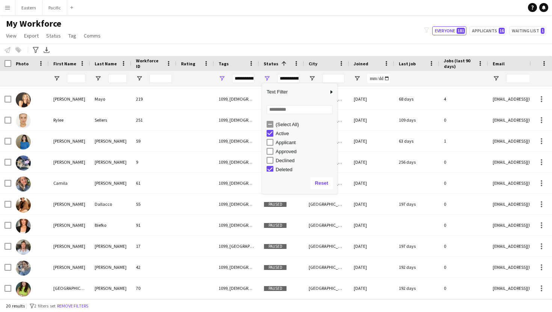
click at [270, 129] on div "Active" at bounding box center [301, 133] width 71 height 9
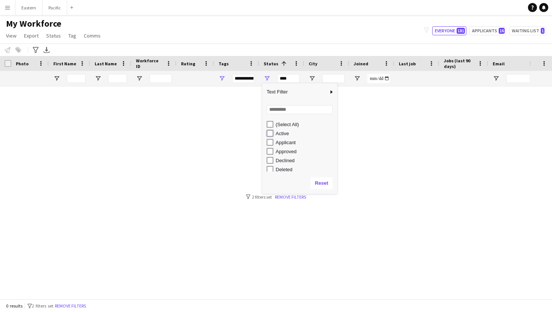
type input "**********"
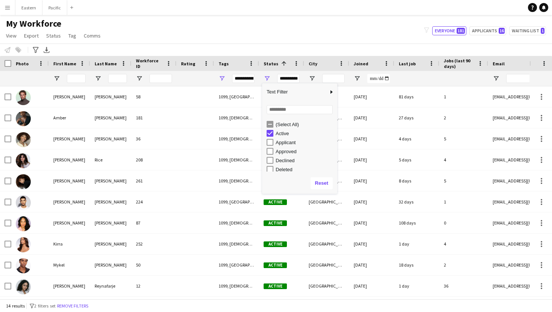
click at [331, 32] on div "My Workforce View Views Default view New view Update view Delete view Edit name…" at bounding box center [276, 31] width 552 height 26
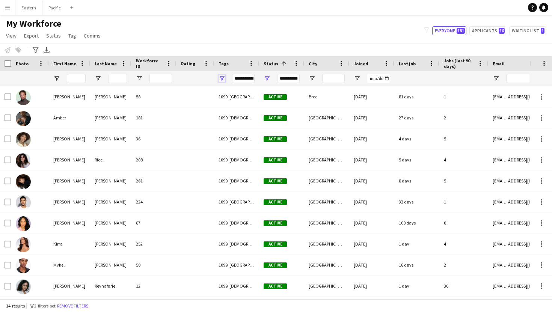
click at [221, 79] on span "Open Filter Menu" at bounding box center [221, 78] width 7 height 7
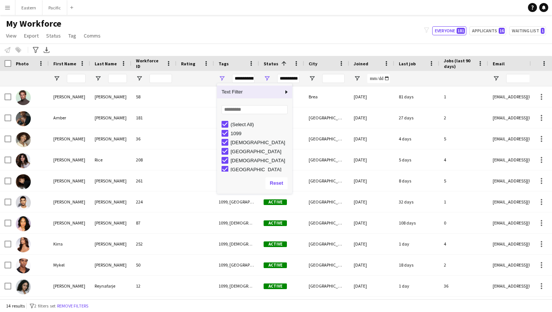
click at [196, 75] on div at bounding box center [195, 78] width 29 height 15
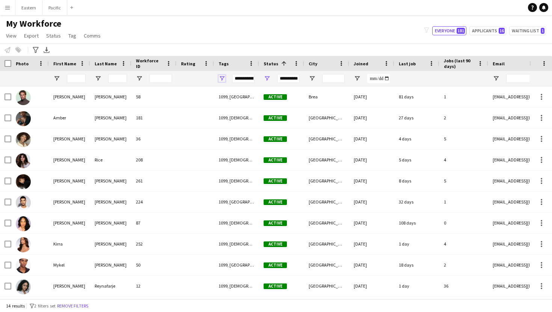
click at [222, 79] on span "Open Filter Menu" at bounding box center [221, 78] width 7 height 7
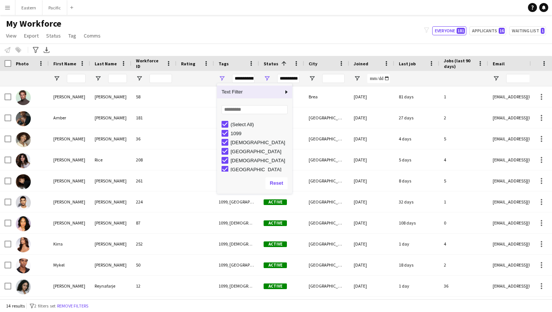
click at [253, 91] on span "Text Filter" at bounding box center [250, 92] width 66 height 13
type input "***"
type input "**********"
click at [223, 119] on div "(Select All) 1099 Female Los Angeles Male San Francisco" at bounding box center [254, 146] width 75 height 54
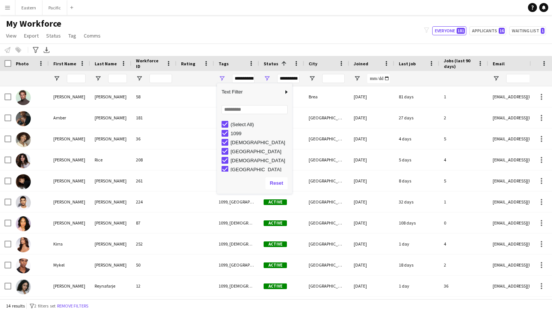
click at [224, 128] on div "(Select All)" at bounding box center [256, 124] width 71 height 9
type input "**********"
click at [281, 90] on span "Text Filter" at bounding box center [250, 92] width 66 height 13
click at [251, 82] on div "**********" at bounding box center [243, 78] width 23 height 9
click at [251, 78] on div "**********" at bounding box center [243, 78] width 23 height 9
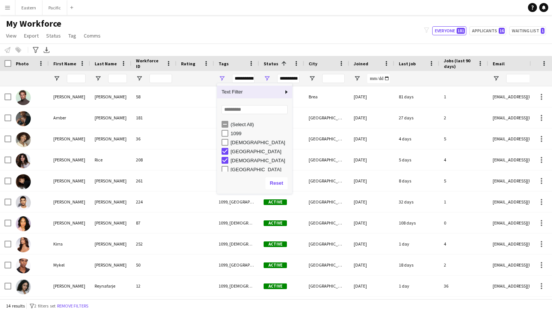
click at [272, 94] on span "Text Filter" at bounding box center [250, 92] width 66 height 13
click at [322, 138] on input "**********" at bounding box center [325, 141] width 59 height 9
click at [328, 145] on input "**********" at bounding box center [325, 141] width 59 height 9
type input "**********"
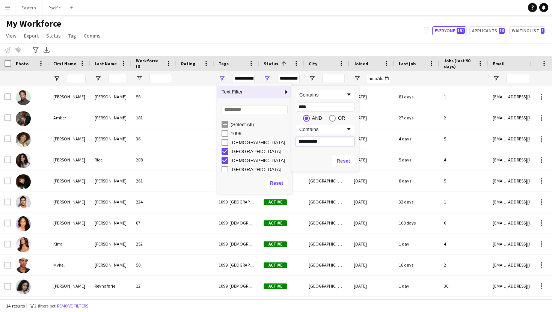
type input "**********"
click at [319, 140] on input "**********" at bounding box center [325, 141] width 59 height 9
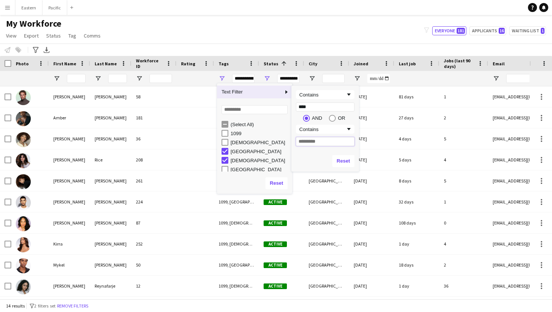
type input "****"
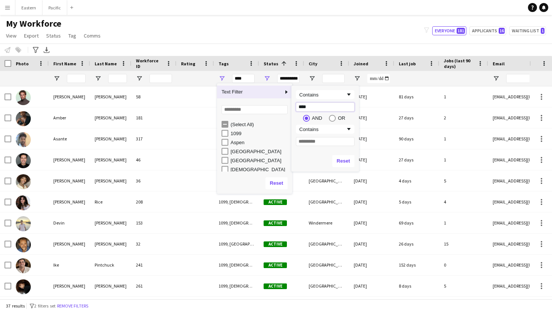
click at [321, 110] on input "****" at bounding box center [325, 106] width 59 height 9
type input "*"
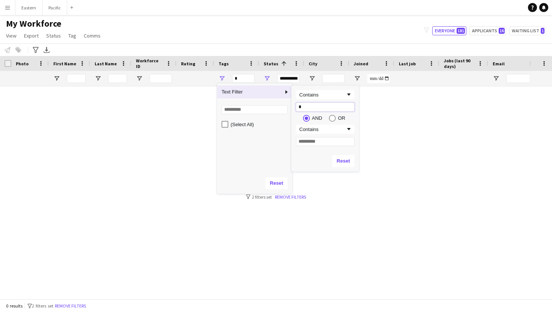
type input "**"
type input "***"
type input "*****"
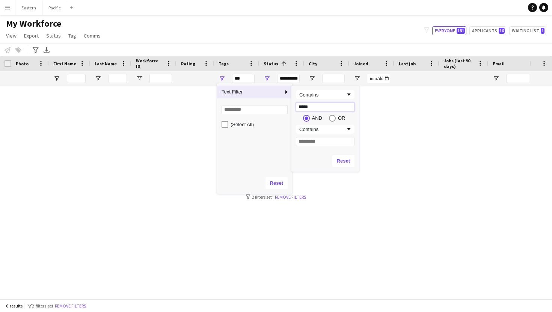
type input "*****"
type input "******"
drag, startPoint x: 318, startPoint y: 107, endPoint x: 288, endPoint y: 107, distance: 29.7
click at [288, 107] on div "Drag here to set row groups Photo Title Full Name First Name Last Name Workforc…" at bounding box center [276, 177] width 552 height 243
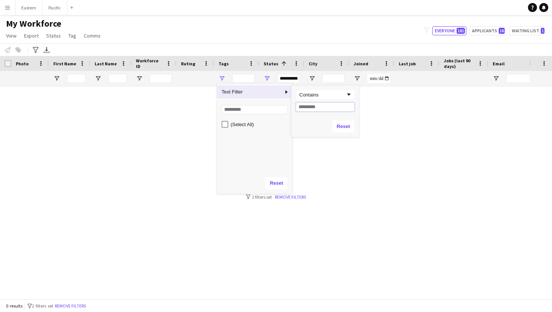
type input "**********"
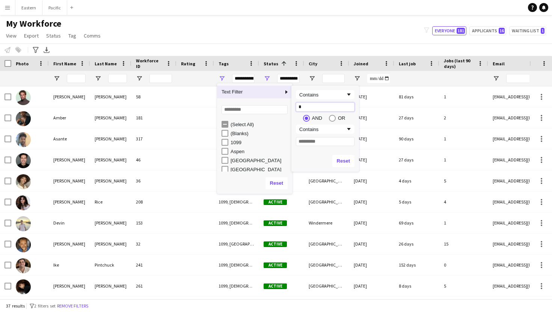
type input "**"
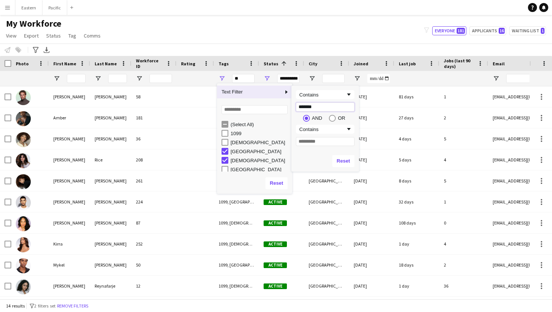
type input "********"
type input "**********"
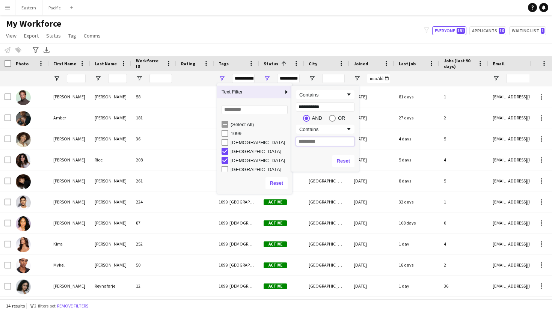
click at [312, 140] on input "Filter Value" at bounding box center [325, 141] width 59 height 9
click at [306, 143] on input "Filter Value" at bounding box center [325, 141] width 59 height 9
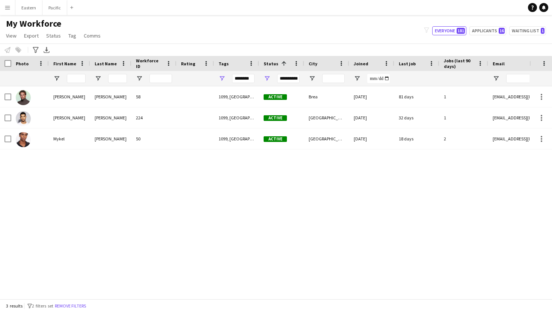
click at [299, 33] on div "My Workforce View Views Default view New view Update view Delete view Edit name…" at bounding box center [276, 31] width 552 height 26
click at [243, 77] on div "********" at bounding box center [243, 78] width 23 height 9
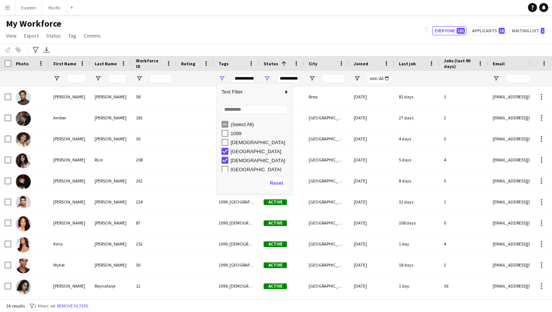
type input "********"
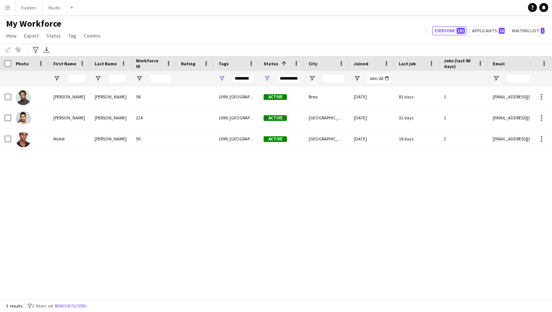
click at [291, 28] on div "My Workforce View Views Default view New view Update view Delete view Edit name…" at bounding box center [276, 31] width 552 height 26
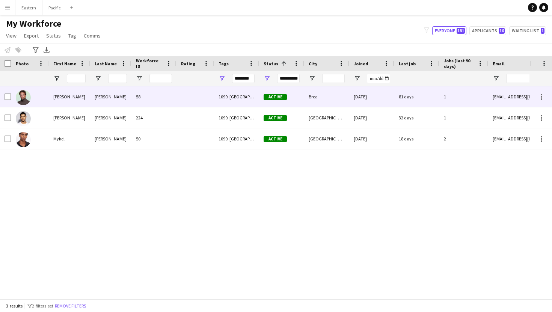
click at [169, 96] on div "58" at bounding box center [153, 96] width 45 height 21
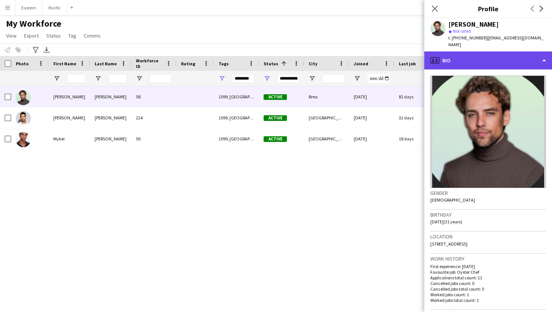
click at [511, 53] on div "profile Bio" at bounding box center [488, 60] width 128 height 18
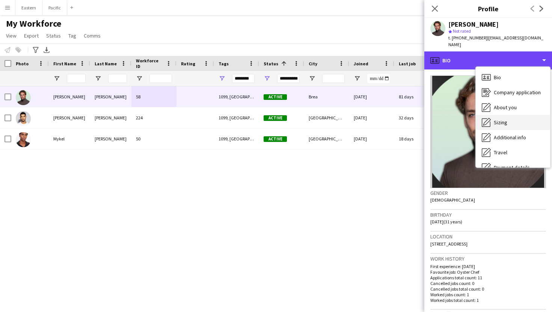
scroll to position [56, 0]
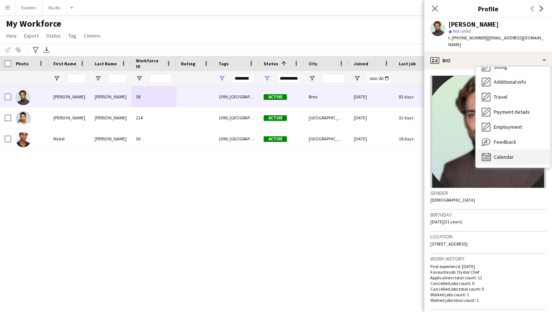
click at [510, 154] on span "Calendar" at bounding box center [504, 157] width 20 height 7
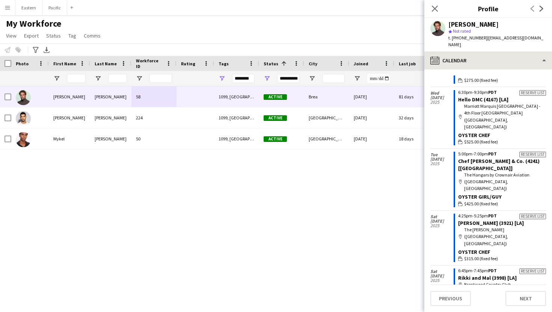
scroll to position [122, 0]
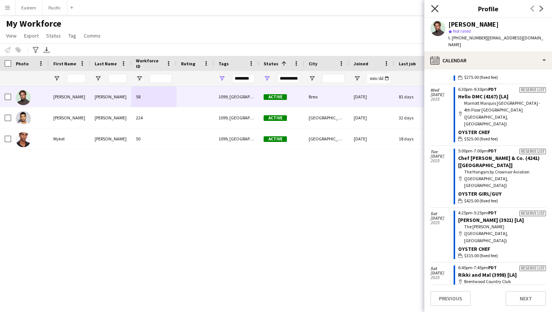
click at [434, 11] on icon "Close pop-in" at bounding box center [434, 8] width 7 height 7
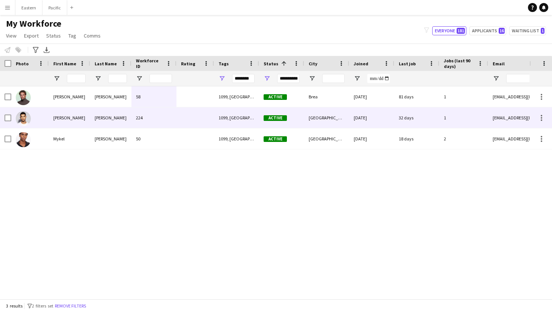
click at [229, 110] on div "1099, Los Angeles, Male" at bounding box center [236, 117] width 45 height 21
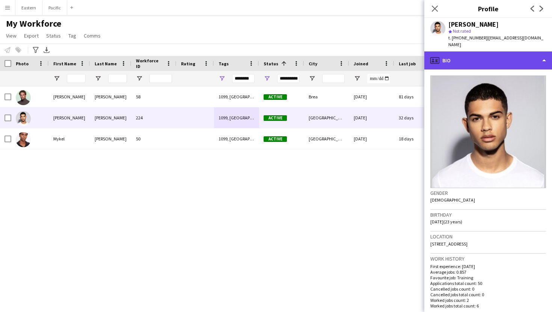
click at [538, 57] on div "profile Bio" at bounding box center [488, 60] width 128 height 18
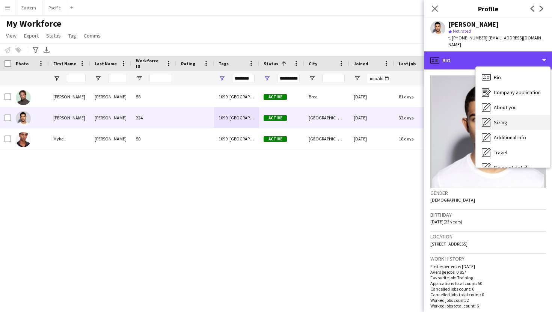
scroll to position [56, 0]
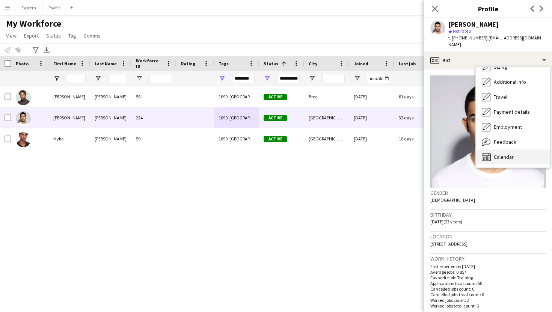
click at [505, 154] on span "Calendar" at bounding box center [504, 157] width 20 height 7
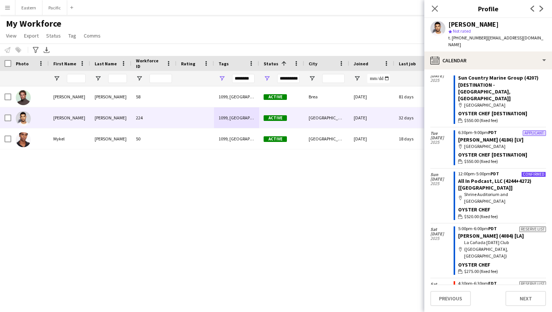
scroll to position [0, 0]
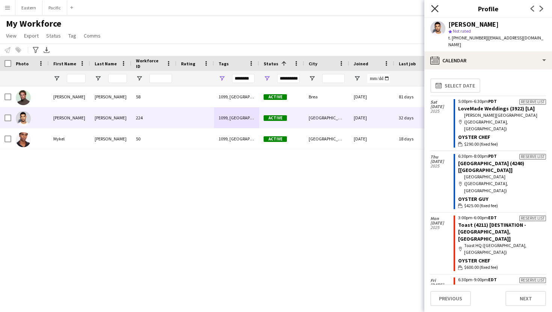
click at [434, 7] on icon "Close pop-in" at bounding box center [434, 8] width 7 height 7
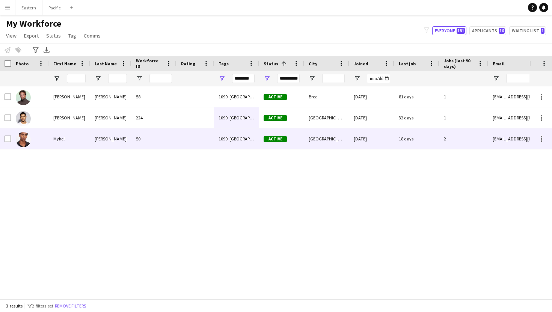
click at [189, 140] on div at bounding box center [195, 138] width 38 height 21
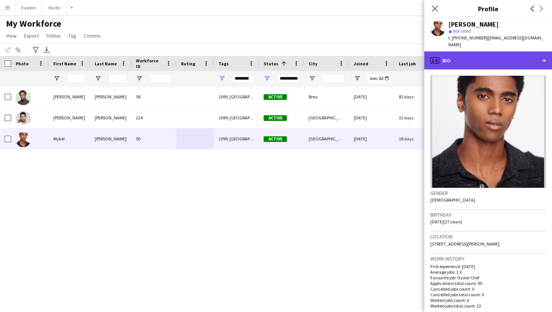
click at [491, 53] on div "profile Bio" at bounding box center [488, 60] width 128 height 18
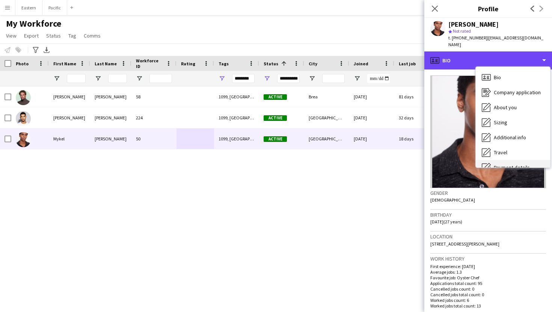
scroll to position [56, 0]
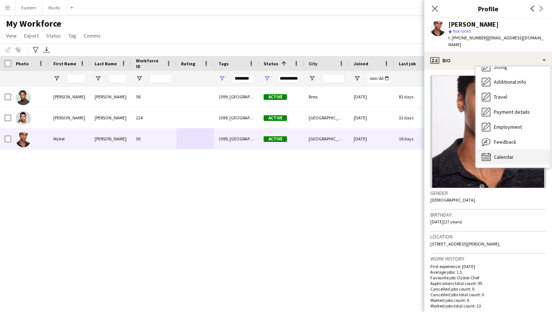
click at [500, 154] on span "Calendar" at bounding box center [504, 157] width 20 height 7
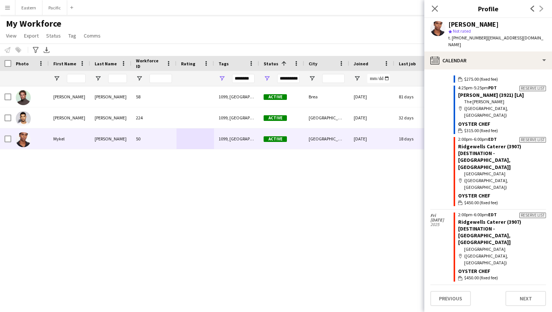
scroll to position [2320, 0]
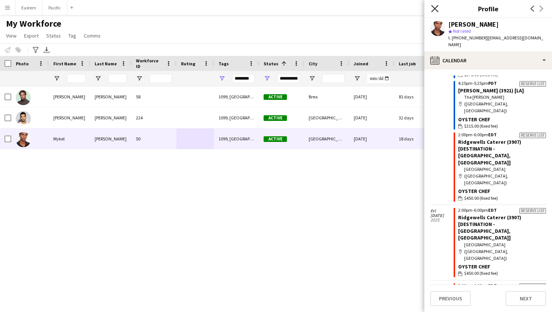
click at [435, 8] on icon at bounding box center [434, 8] width 7 height 7
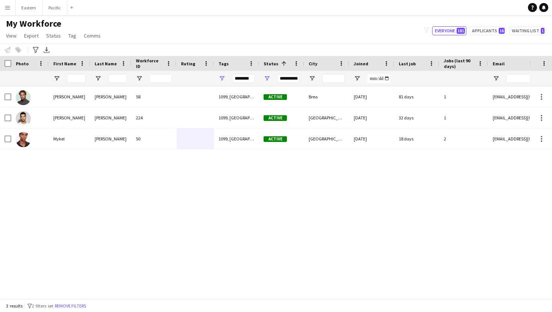
click at [247, 77] on div "********" at bounding box center [243, 78] width 23 height 9
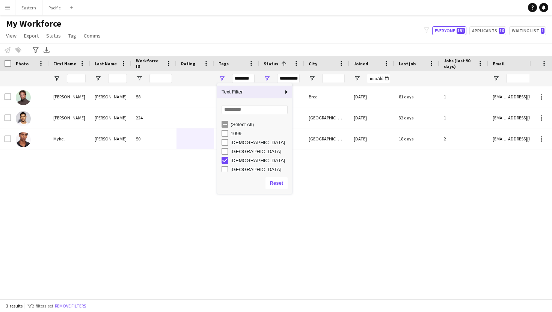
click at [253, 32] on div "My Workforce View Views Default view New view Update view Delete view Edit name…" at bounding box center [276, 31] width 552 height 26
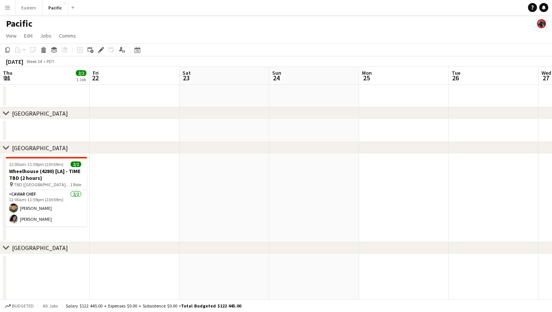
scroll to position [0, 291]
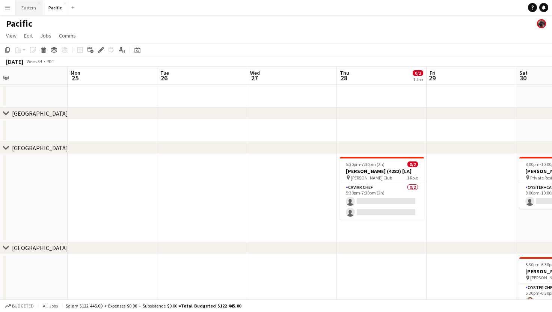
click at [35, 11] on button "Eastern Close" at bounding box center [28, 7] width 27 height 15
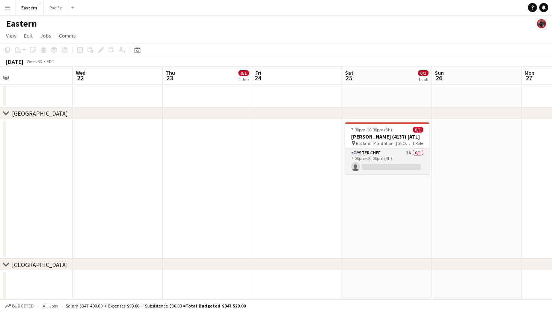
click at [406, 159] on app-card-role "Oyster Chef 3A 0/1 7:00pm-10:00pm (3h) single-neutral-actions" at bounding box center [387, 162] width 84 height 26
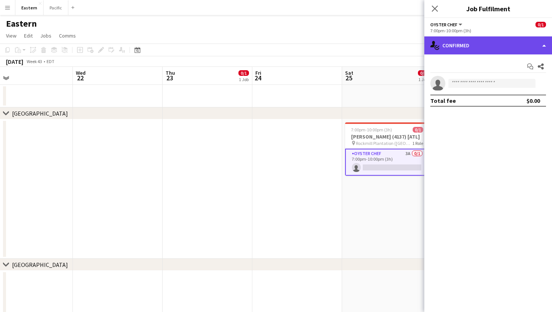
click at [512, 42] on div "single-neutral-actions-check-2 Confirmed" at bounding box center [488, 45] width 128 height 18
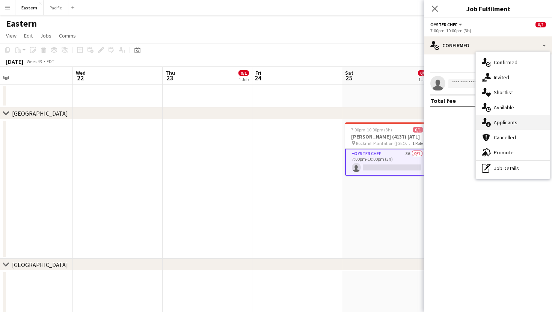
click at [507, 118] on div "single-neutral-actions-information Applicants" at bounding box center [513, 122] width 74 height 15
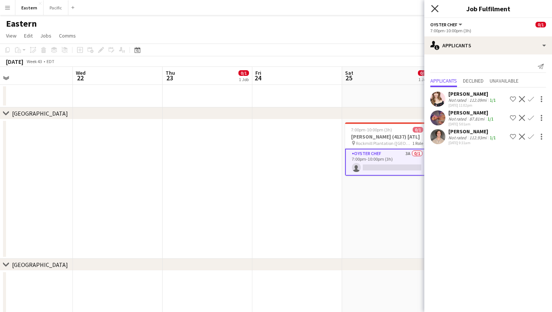
click at [434, 7] on icon "Close pop-in" at bounding box center [434, 8] width 7 height 7
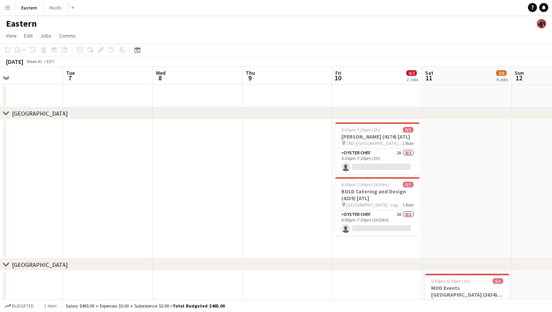
scroll to position [0, 205]
click at [11, 8] on button "Menu" at bounding box center [7, 7] width 15 height 15
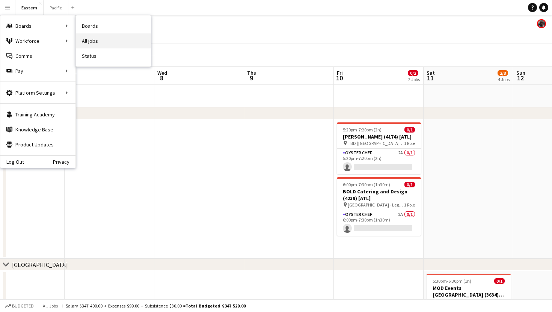
click at [106, 43] on link "All jobs" at bounding box center [113, 40] width 75 height 15
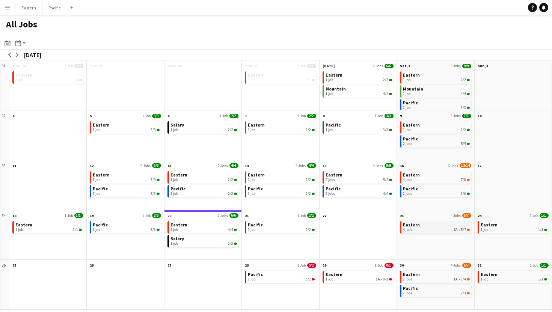
click at [440, 230] on div "4 jobs 6A • 5/7" at bounding box center [436, 229] width 66 height 5
click at [309, 282] on app-month-view-brief-board "Pacific 1 job 0/2" at bounding box center [280, 277] width 71 height 12
click at [306, 280] on span "0/2" at bounding box center [308, 279] width 5 height 5
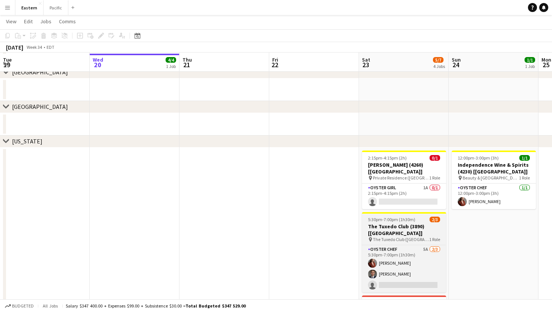
scroll to position [164, 0]
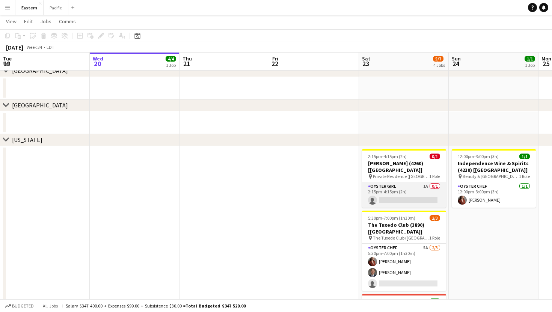
click at [424, 186] on app-card-role "Oyster Girl 1A 0/1 2:15pm-4:15pm (2h) single-neutral-actions" at bounding box center [404, 195] width 84 height 26
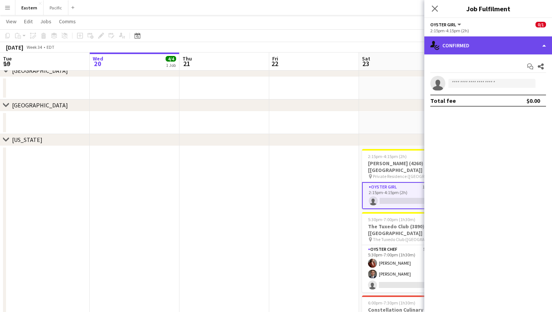
click at [512, 46] on div "single-neutral-actions-check-2 Confirmed" at bounding box center [488, 45] width 128 height 18
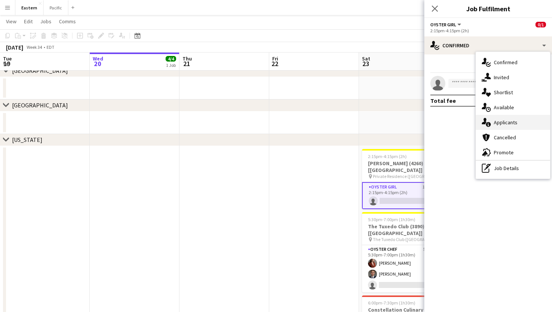
click at [507, 124] on div "single-neutral-actions-information Applicants" at bounding box center [513, 122] width 74 height 15
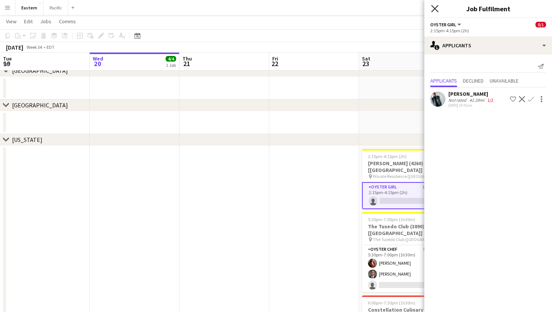
click at [436, 9] on icon "Close pop-in" at bounding box center [434, 8] width 7 height 7
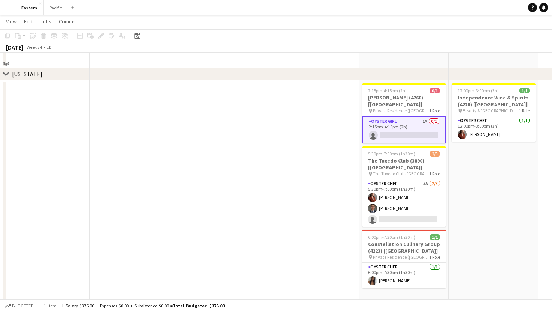
scroll to position [231, 0]
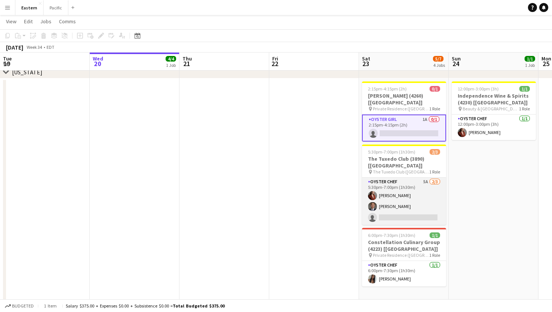
click at [419, 188] on app-card-role "Oyster Chef 5A [DATE] 5:30pm-7:00pm (1h30m) [PERSON_NAME] Artych [PERSON_NAME] …" at bounding box center [404, 201] width 84 height 47
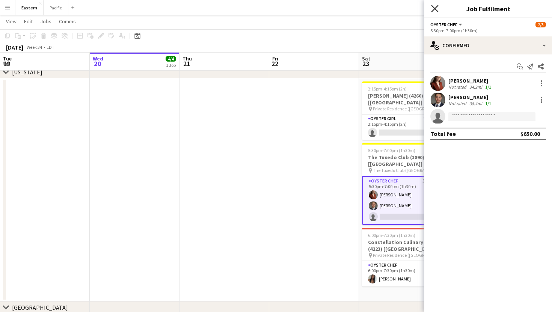
click at [437, 8] on icon "Close pop-in" at bounding box center [434, 8] width 7 height 7
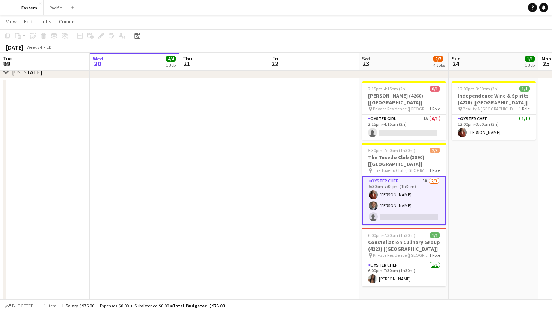
click at [418, 178] on app-card-role "Oyster Chef 5A 2/3 5:30pm-7:00pm (1h30m) Agnes Artych roberto araujo single-neu…" at bounding box center [404, 200] width 84 height 49
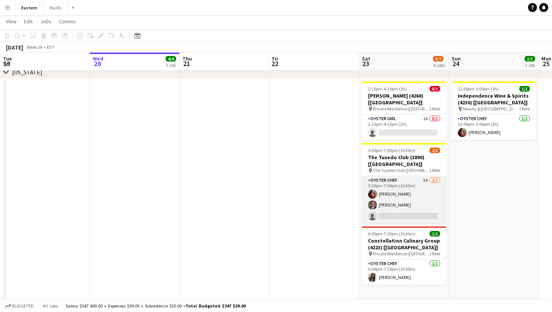
click at [418, 178] on app-card-role "Oyster Chef 5A 2/3 5:30pm-7:00pm (1h30m) Agnes Artych roberto araujo single-neu…" at bounding box center [404, 199] width 84 height 47
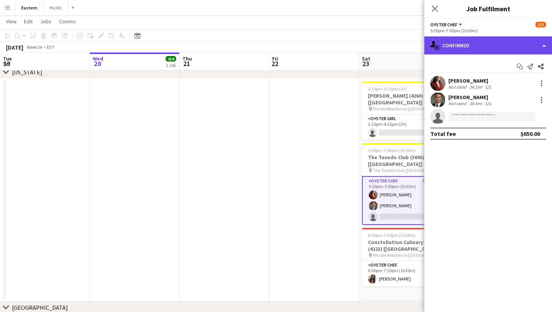
click at [545, 45] on div "single-neutral-actions-check-2 Confirmed" at bounding box center [488, 45] width 128 height 18
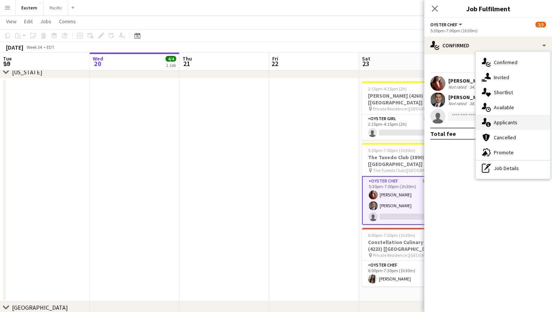
click at [513, 121] on div "single-neutral-actions-information Applicants" at bounding box center [513, 122] width 74 height 15
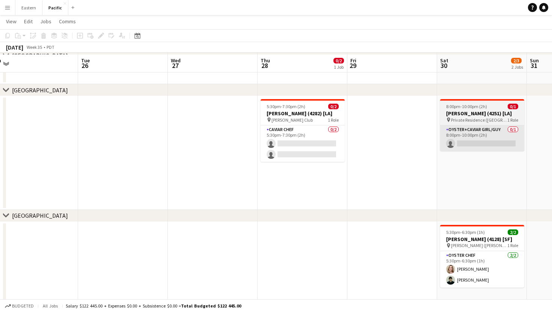
scroll to position [60, 0]
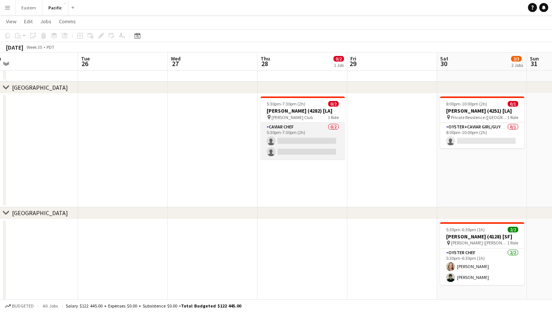
click at [321, 127] on app-card-role "Caviar Chef 0/2 5:30pm-7:30pm (2h) single-neutral-actions single-neutral-actions" at bounding box center [302, 141] width 84 height 36
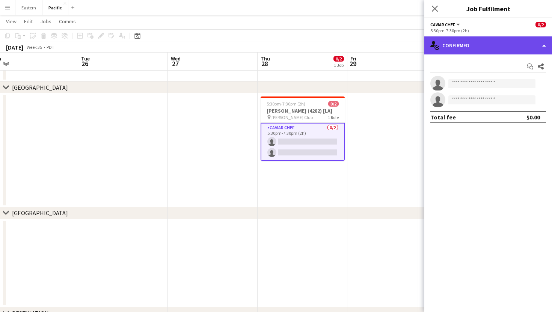
click at [472, 43] on div "single-neutral-actions-check-2 Confirmed" at bounding box center [488, 45] width 128 height 18
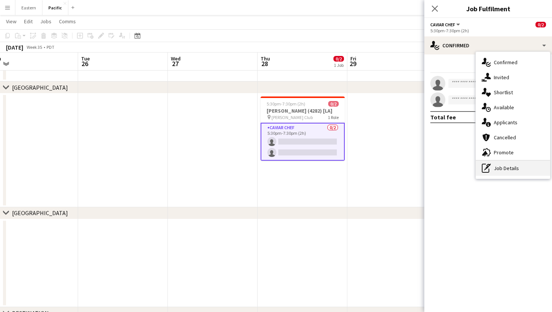
click at [511, 167] on div "pen-write Job Details" at bounding box center [513, 168] width 74 height 15
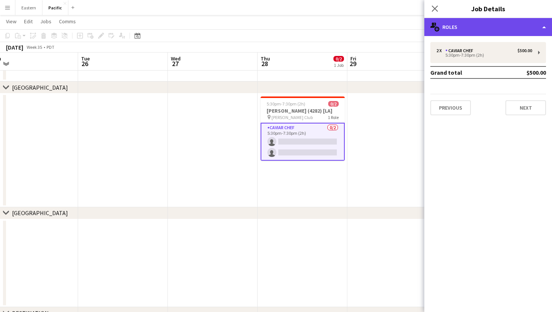
click at [525, 28] on div "multiple-users-add Roles" at bounding box center [488, 27] width 128 height 18
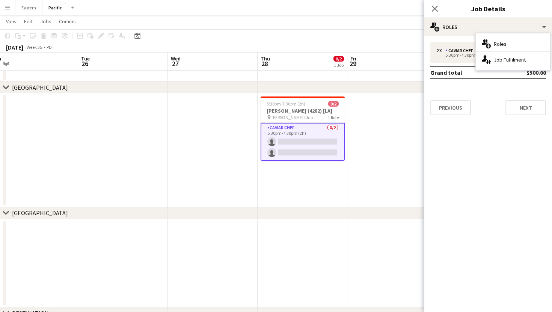
click at [525, 12] on h3 "Job Details" at bounding box center [488, 9] width 128 height 10
click at [436, 6] on icon "Close pop-in" at bounding box center [434, 8] width 7 height 7
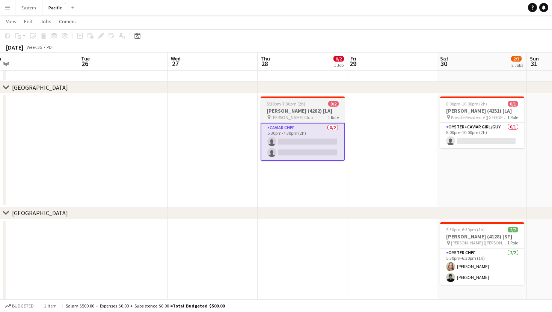
click at [338, 112] on h3 "[PERSON_NAME] (4282) [LA]" at bounding box center [302, 110] width 84 height 7
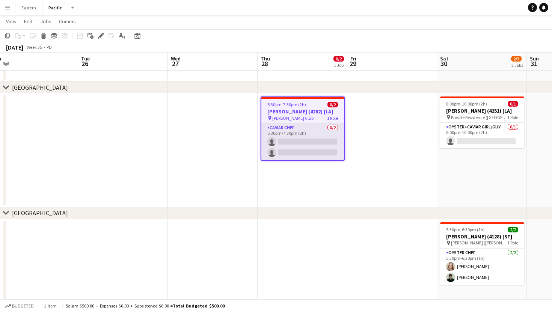
click at [320, 128] on app-card-role "Caviar Chef 0/2 5:30pm-7:30pm (2h) single-neutral-actions single-neutral-actions" at bounding box center [302, 141] width 83 height 36
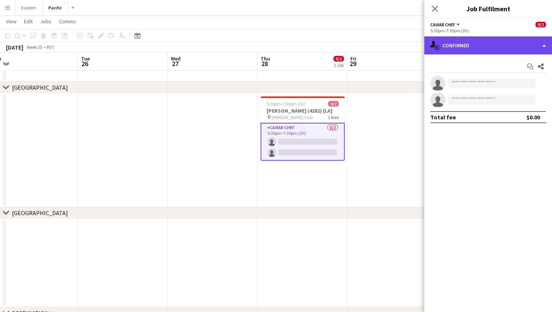
click at [490, 40] on div "single-neutral-actions-check-2 Confirmed" at bounding box center [488, 45] width 128 height 18
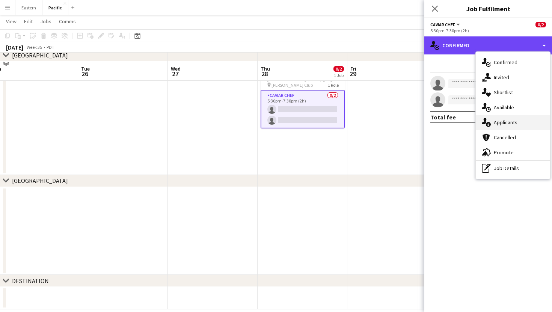
scroll to position [102, 0]
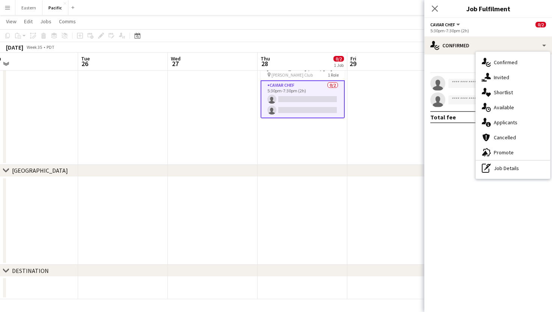
click at [500, 193] on mat-expansion-panel "check Confirmed Start chat Share single-neutral-actions single-neutral-actions …" at bounding box center [488, 182] width 128 height 257
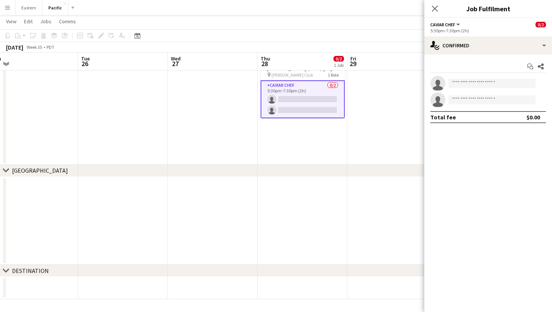
click at [439, 8] on div "Close pop-in" at bounding box center [434, 8] width 21 height 17
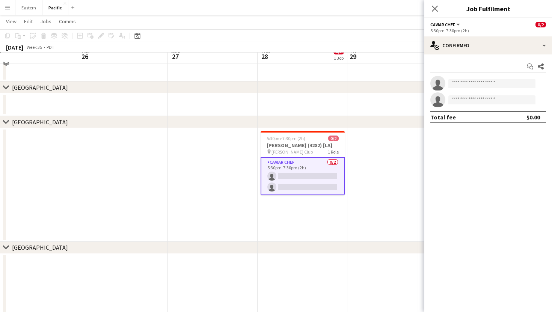
scroll to position [18, 0]
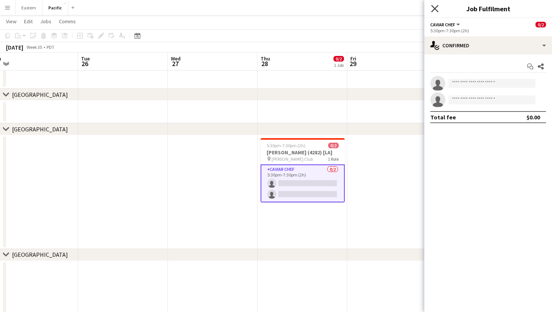
click at [432, 7] on icon "Close pop-in" at bounding box center [434, 8] width 7 height 7
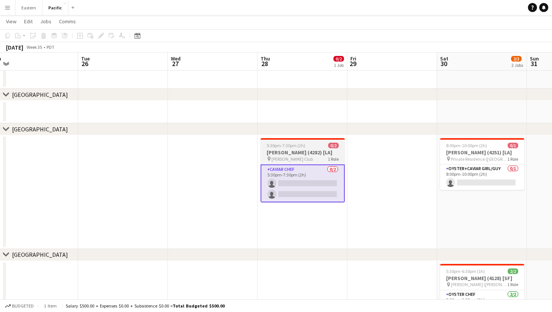
click at [321, 150] on h3 "[PERSON_NAME] (4282) [LA]" at bounding box center [302, 152] width 84 height 7
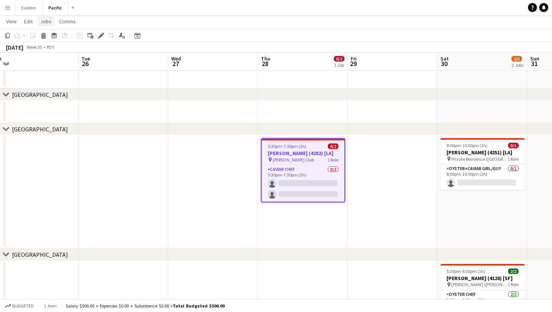
click at [51, 23] on link "Jobs" at bounding box center [45, 22] width 17 height 10
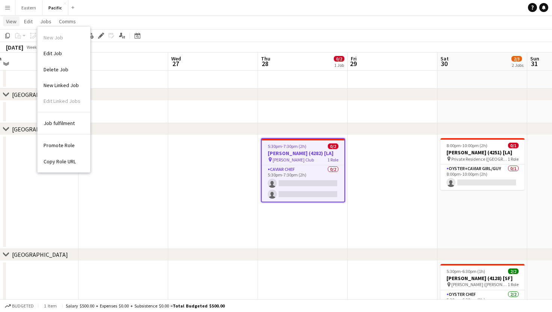
click at [11, 19] on span "View" at bounding box center [11, 21] width 11 height 7
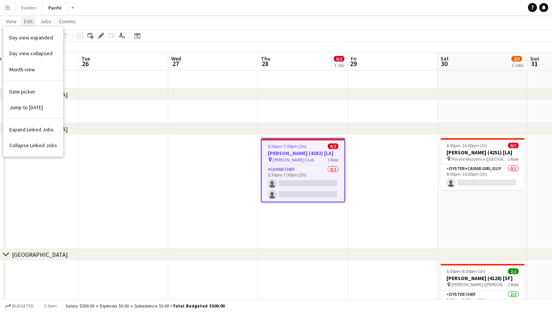
click at [27, 23] on span "Edit" at bounding box center [28, 21] width 9 height 7
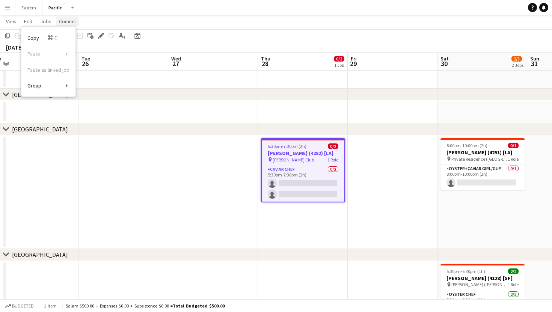
click at [65, 22] on span "Comms" at bounding box center [67, 21] width 17 height 7
click at [56, 23] on link "Comms" at bounding box center [67, 22] width 23 height 10
click at [47, 21] on span "Jobs" at bounding box center [45, 21] width 11 height 7
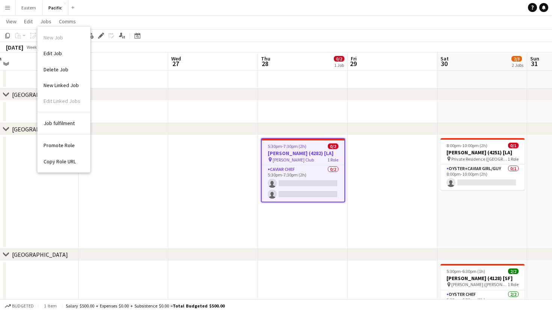
click at [318, 155] on h3 "[PERSON_NAME] (4282) [LA]" at bounding box center [303, 153] width 83 height 7
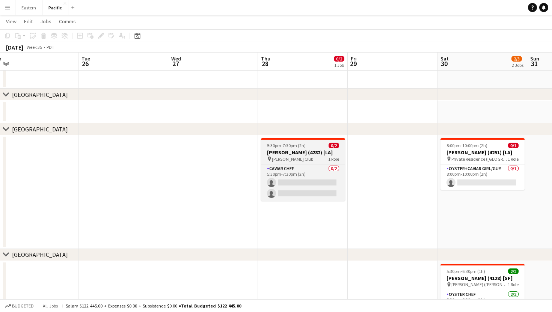
click at [318, 155] on h3 "[PERSON_NAME] (4282) [LA]" at bounding box center [303, 152] width 84 height 7
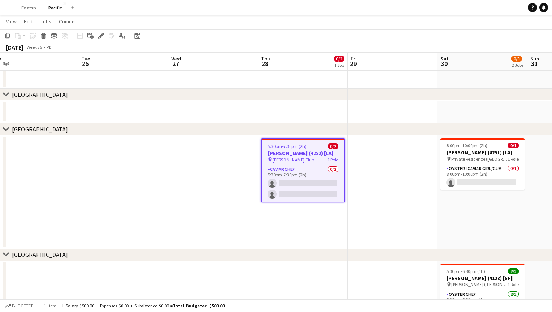
click at [330, 150] on h3 "[PERSON_NAME] (4282) [LA]" at bounding box center [303, 153] width 83 height 7
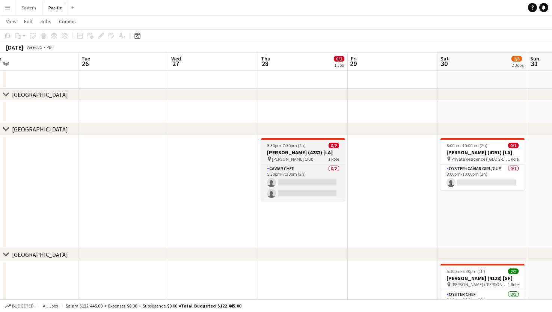
click at [330, 150] on h3 "[PERSON_NAME] (4282) [LA]" at bounding box center [303, 152] width 84 height 7
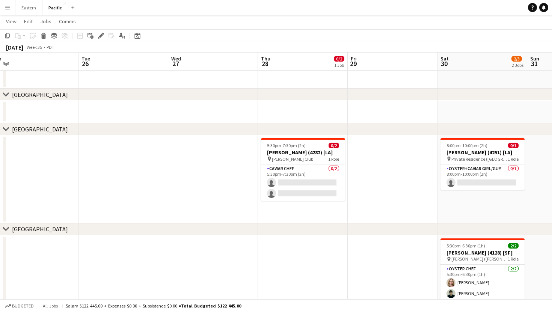
scroll to position [0, 0]
